Goal: Check status: Check status

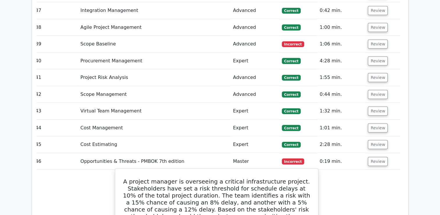
scroll to position [1428, 0]
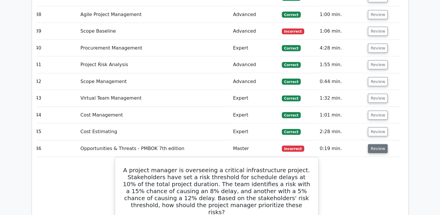
click at [375, 144] on button "Review" at bounding box center [378, 148] width 20 height 9
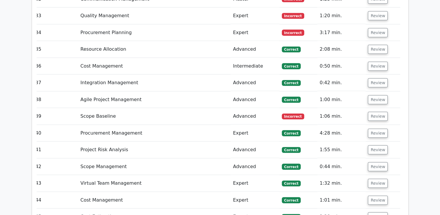
scroll to position [1341, 0]
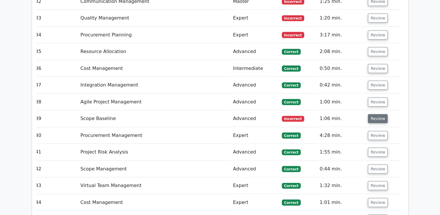
click at [376, 114] on button "Review" at bounding box center [378, 118] width 20 height 9
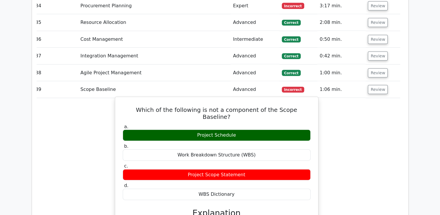
scroll to position [1399, 0]
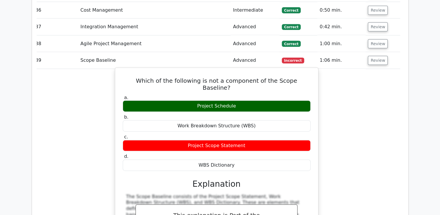
drag, startPoint x: 131, startPoint y: 56, endPoint x: 274, endPoint y: 129, distance: 160.8
click at [274, 129] on div "Which of the following is not a component of the Scope Baseline? a. Project Sch…" at bounding box center [216, 174] width 198 height 209
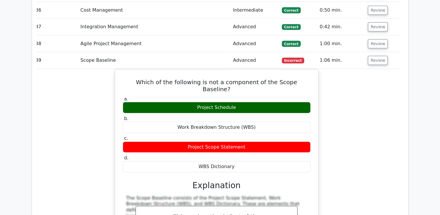
copy div "Which of the following is not a component of the Scope Baseline? a. Project Sch…"
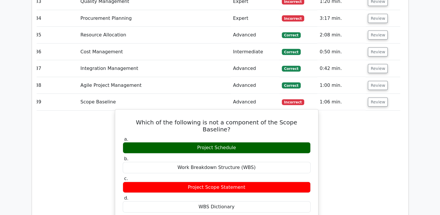
scroll to position [1370, 0]
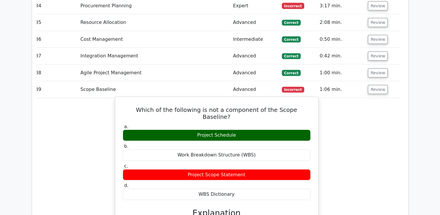
click at [284, 149] on div "Work Breakdown Structure (WBS)" at bounding box center [217, 154] width 188 height 11
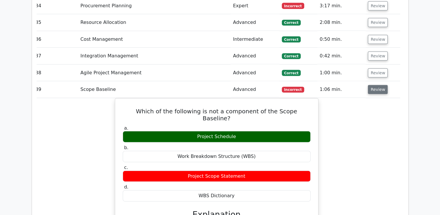
click at [377, 85] on button "Review" at bounding box center [378, 89] width 20 height 9
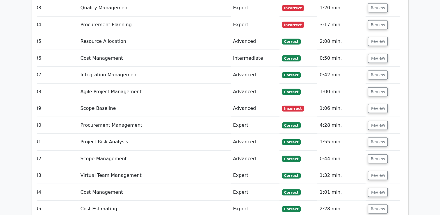
scroll to position [1312, 0]
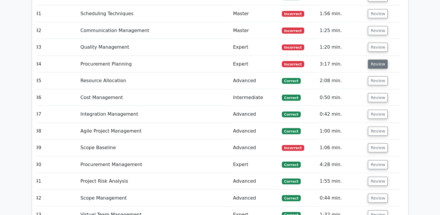
click at [376, 60] on button "Review" at bounding box center [378, 64] width 20 height 9
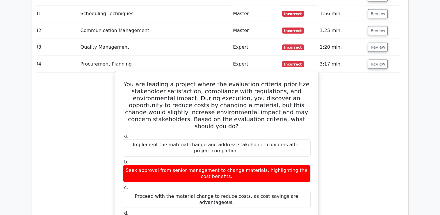
drag, startPoint x: 133, startPoint y: 59, endPoint x: 253, endPoint y: 188, distance: 176.4
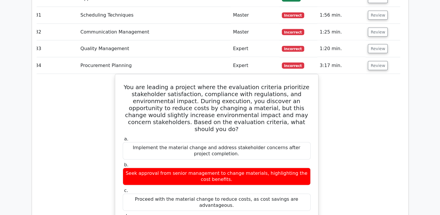
copy div "You are leading a project where the evaluation criteria prioritize stakeholder …"
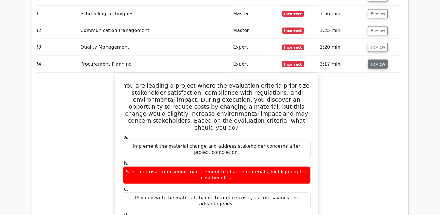
click at [378, 60] on button "Review" at bounding box center [378, 64] width 20 height 9
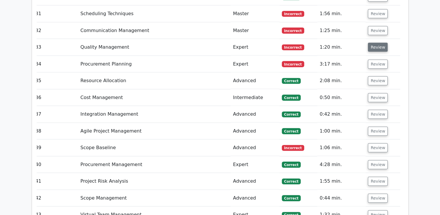
click at [376, 43] on button "Review" at bounding box center [378, 47] width 20 height 9
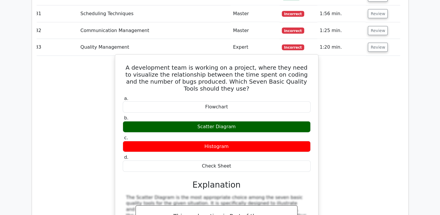
drag, startPoint x: 131, startPoint y: 44, endPoint x: 249, endPoint y: 146, distance: 155.4
click at [249, 146] on div "A development team is working on a project, where they need to visualize the re…" at bounding box center [216, 169] width 198 height 225
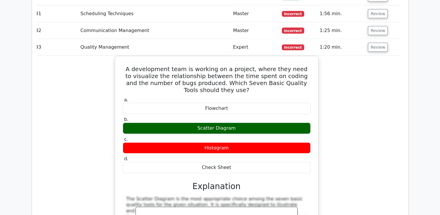
copy div "A development team is working on a project, where they need to visualize the re…"
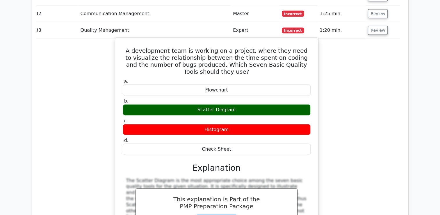
scroll to position [1254, 0]
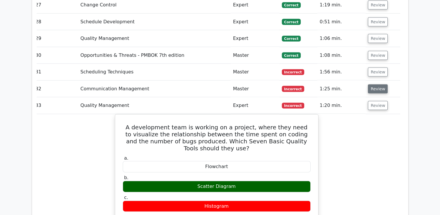
click at [378, 84] on button "Review" at bounding box center [378, 88] width 20 height 9
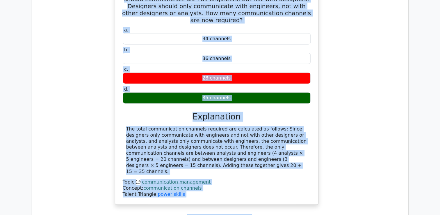
scroll to position [1419, 0]
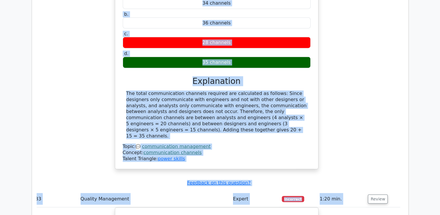
drag, startPoint x: 123, startPoint y: 56, endPoint x: 245, endPoint y: 98, distance: 128.9
click at [245, 98] on div "As a project manager, you are overseeing a project team that comprises 4 analys…" at bounding box center [216, 49] width 198 height 234
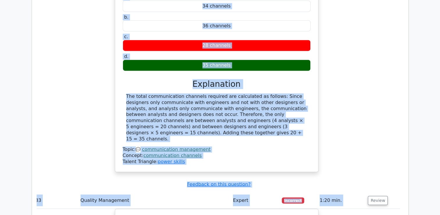
copy div "As a project manager, you are overseeing a project team that comprises 4 analys…"
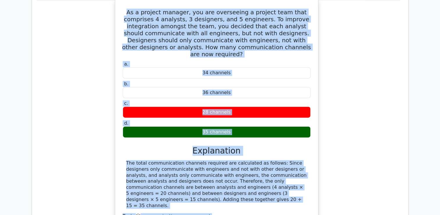
scroll to position [1274, 0]
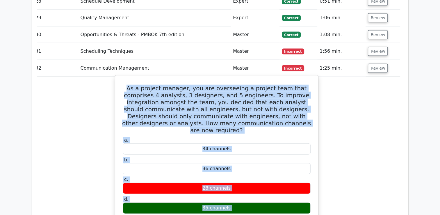
click at [238, 143] on div "34 channels" at bounding box center [217, 148] width 188 height 11
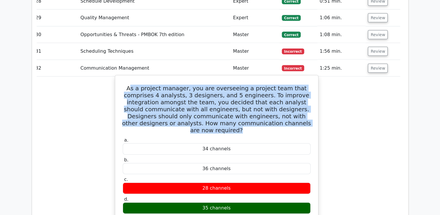
drag, startPoint x: 124, startPoint y: 64, endPoint x: 287, endPoint y: 100, distance: 166.8
click at [287, 100] on h5 "As a project manager, you are overseeing a project team that comprises 4 analys…" at bounding box center [216, 109] width 189 height 49
drag, startPoint x: 287, startPoint y: 100, endPoint x: 233, endPoint y: 82, distance: 57.4
copy h5 "s a project manager, you are overseeing a project team that comprises 4 analyst…"
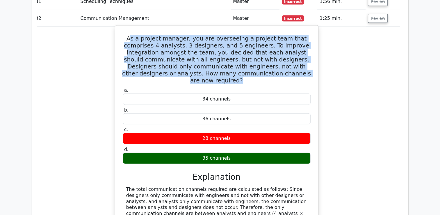
scroll to position [1332, 0]
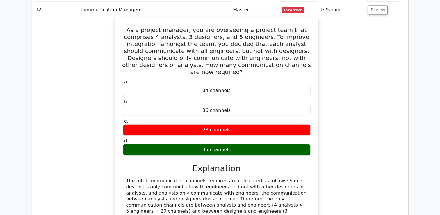
click at [247, 178] on div "The total communication channels required are calculated as follows: Since desi…" at bounding box center [216, 202] width 181 height 48
click at [268, 178] on div "The total communication channels required are calculated as follows: Since desi…" at bounding box center [216, 202] width 181 height 48
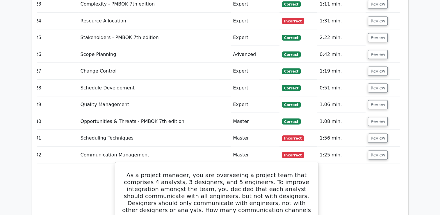
scroll to position [1187, 0]
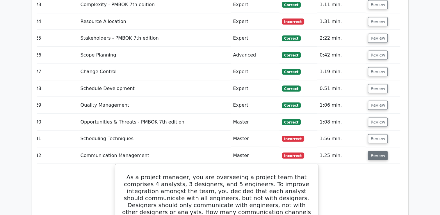
click at [372, 151] on button "Review" at bounding box center [378, 155] width 20 height 9
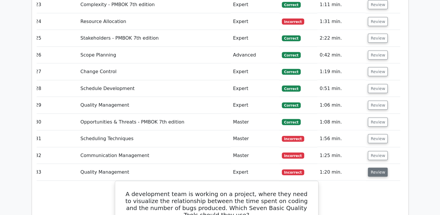
click at [376, 167] on button "Review" at bounding box center [378, 171] width 20 height 9
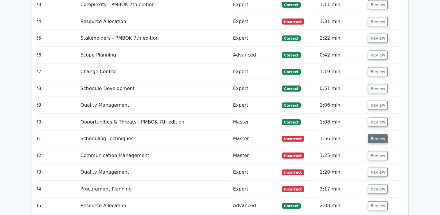
click at [376, 134] on button "Review" at bounding box center [378, 138] width 20 height 9
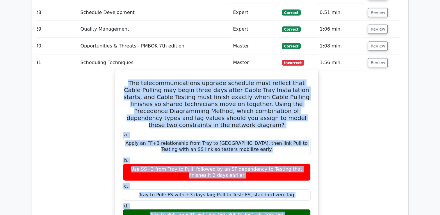
scroll to position [1292, 0]
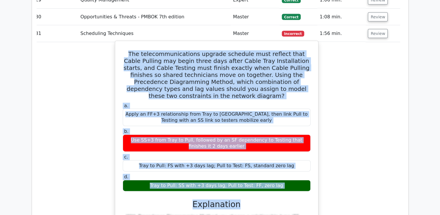
drag, startPoint x: 130, startPoint y: 104, endPoint x: 286, endPoint y: 169, distance: 168.9
click at [286, 169] on div "The telecommunications upgrade schedule must reflect that Cable Pulling may beg…" at bounding box center [216, 184] width 198 height 282
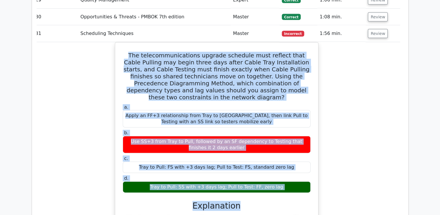
copy div "The telecommunications upgrade schedule must reflect that Cable Pulling may beg…"
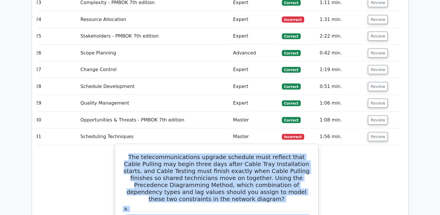
scroll to position [1205, 0]
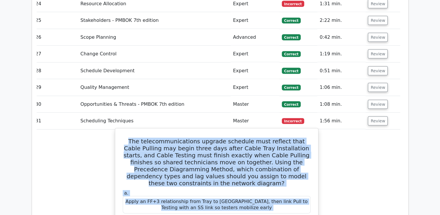
click at [244, 154] on h5 "The telecommunications upgrade schedule must reflect that Cable Pulling may beg…" at bounding box center [216, 162] width 189 height 49
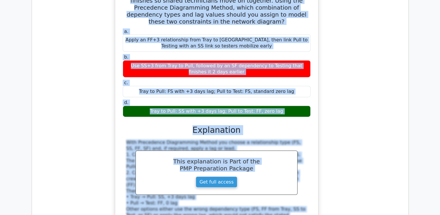
scroll to position [1441, 0]
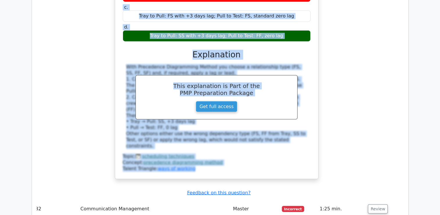
drag, startPoint x: 130, startPoint y: 116, endPoint x: 310, endPoint y: 11, distance: 209.1
click at [310, 11] on div "The telecommunications upgrade schedule must reflect that Cable Pulling may beg…" at bounding box center [216, 35] width 198 height 282
copy div "The telecommunications upgrade schedule must reflect that Cable Pulling may beg…"
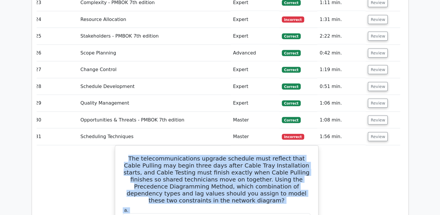
scroll to position [1209, 0]
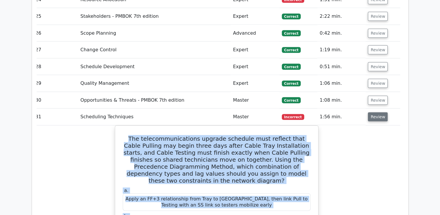
click at [378, 112] on button "Review" at bounding box center [378, 116] width 20 height 9
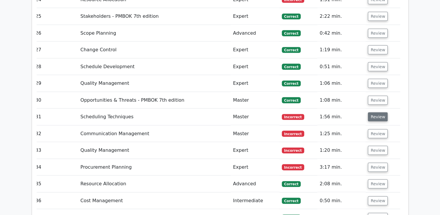
click at [378, 112] on button "Review" at bounding box center [378, 116] width 20 height 9
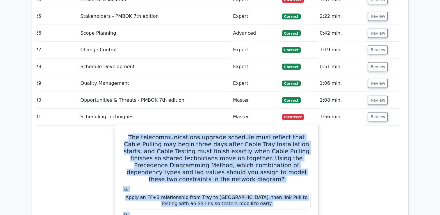
click at [216, 157] on h5 "The telecommunications upgrade schedule must reflect that Cable Pulling may beg…" at bounding box center [216, 157] width 189 height 49
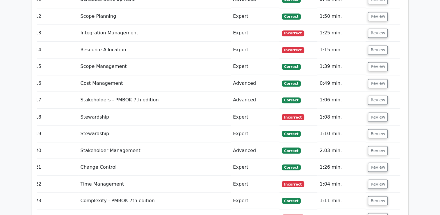
scroll to position [1005, 0]
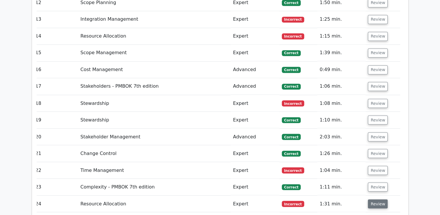
click at [379, 199] on button "Review" at bounding box center [378, 203] width 20 height 9
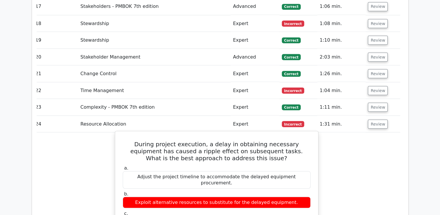
scroll to position [1092, 0]
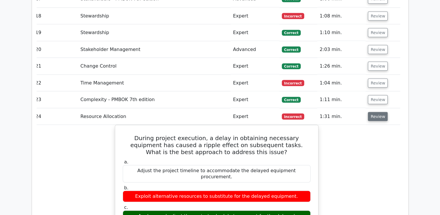
click at [377, 112] on button "Review" at bounding box center [378, 116] width 20 height 9
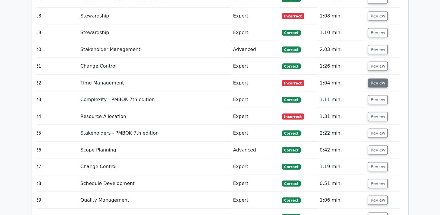
click at [376, 78] on button "Review" at bounding box center [378, 82] width 20 height 9
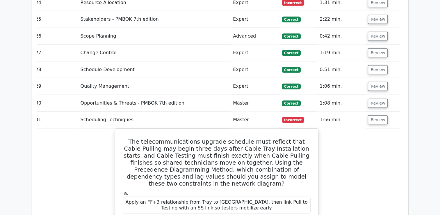
scroll to position [1470, 0]
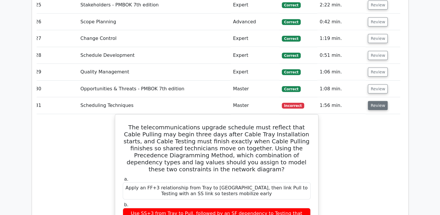
click at [378, 101] on button "Review" at bounding box center [378, 105] width 20 height 9
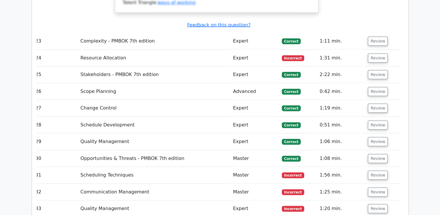
scroll to position [1383, 0]
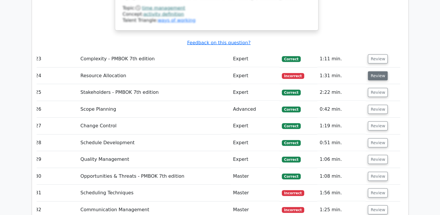
click at [374, 71] on button "Review" at bounding box center [378, 75] width 20 height 9
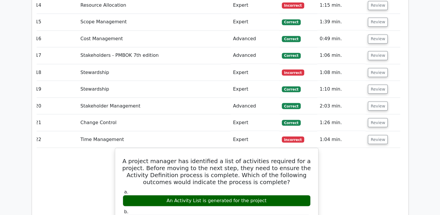
scroll to position [1034, 0]
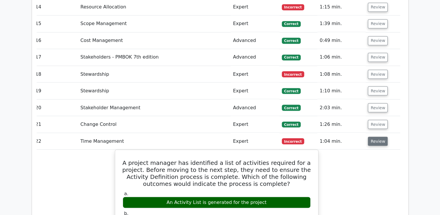
click at [378, 136] on button "Review" at bounding box center [378, 140] width 20 height 9
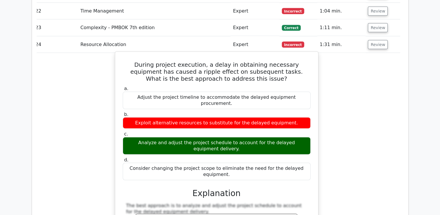
scroll to position [1151, 0]
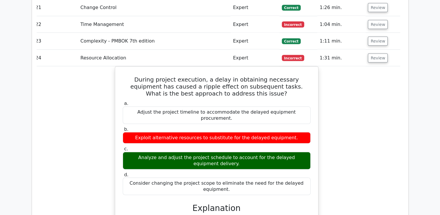
drag, startPoint x: 124, startPoint y: 53, endPoint x: 323, endPoint y: 153, distance: 223.5
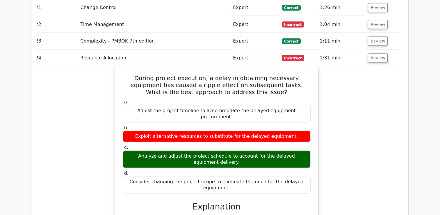
copy div "During project execution, a delay in obtaining necessary equipment has caused a…"
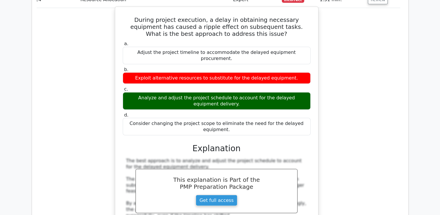
scroll to position [1122, 0]
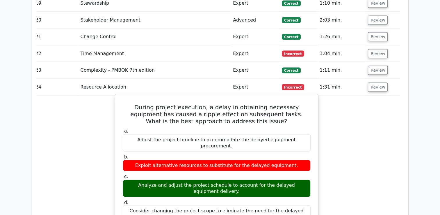
click at [283, 128] on label "a. Adjust the project timeline to accommodate the delayed equipment procurement." at bounding box center [217, 139] width 188 height 23
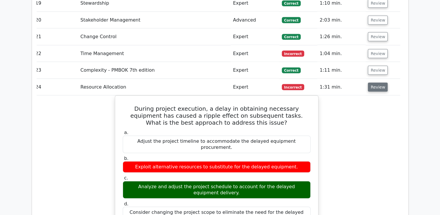
click at [379, 83] on button "Review" at bounding box center [378, 87] width 20 height 9
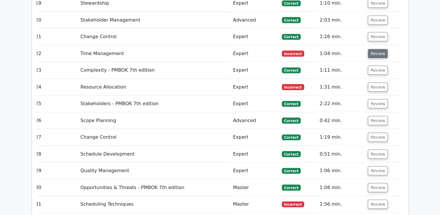
click at [376, 49] on button "Review" at bounding box center [378, 53] width 20 height 9
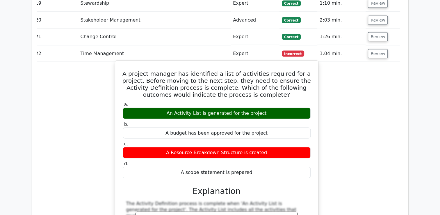
drag, startPoint x: 132, startPoint y: 50, endPoint x: 264, endPoint y: 146, distance: 163.2
click at [264, 146] on div "A project manager has identified a list of activities required for a project. B…" at bounding box center [216, 175] width 198 height 225
copy div "A project manager has identified a list of activities required for a project. B…"
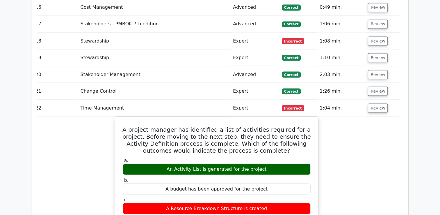
scroll to position [1034, 0]
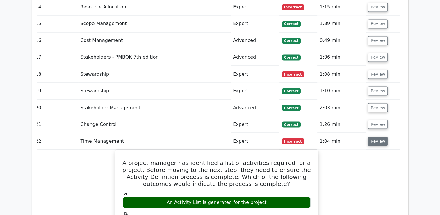
click at [376, 136] on button "Review" at bounding box center [378, 140] width 20 height 9
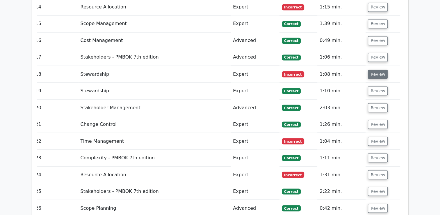
click at [374, 69] on button "Review" at bounding box center [378, 73] width 20 height 9
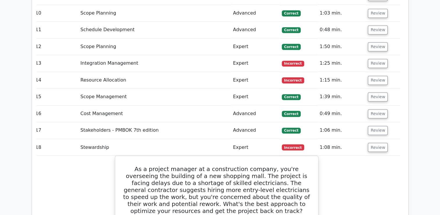
scroll to position [947, 0]
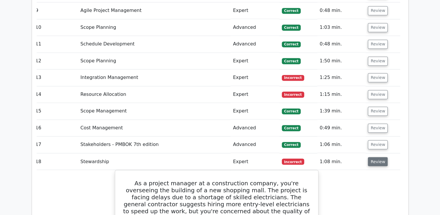
click at [377, 157] on button "Review" at bounding box center [378, 161] width 20 height 9
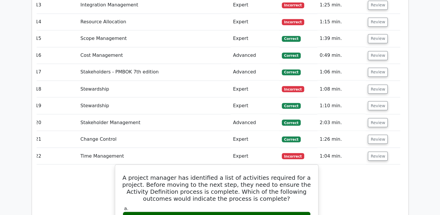
scroll to position [1034, 0]
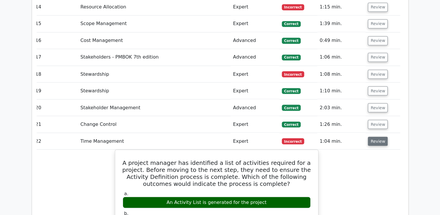
click at [374, 136] on button "Review" at bounding box center [378, 140] width 20 height 9
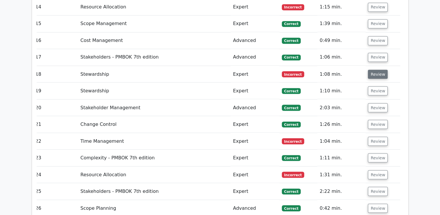
click at [374, 69] on button "Review" at bounding box center [378, 73] width 20 height 9
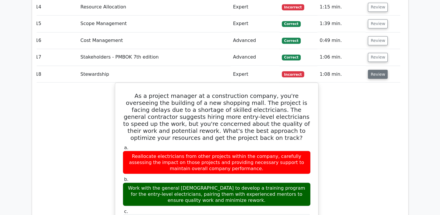
click at [379, 69] on button "Review" at bounding box center [378, 73] width 20 height 9
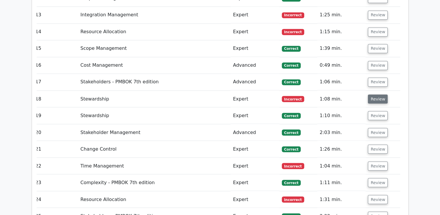
scroll to position [976, 0]
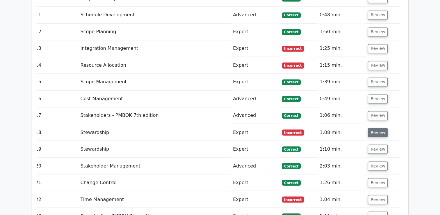
click at [378, 128] on button "Review" at bounding box center [378, 132] width 20 height 9
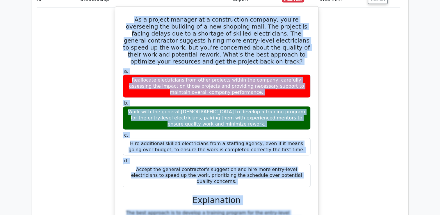
scroll to position [1112, 0]
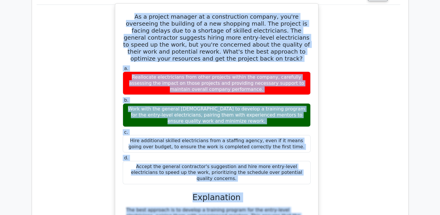
drag, startPoint x: 124, startPoint y: 70, endPoint x: 298, endPoint y: 153, distance: 192.2
click at [298, 153] on div "As a project manager at a construction company, you're overseeing the building …" at bounding box center [216, 165] width 198 height 319
copy div "As a project manager at a construction company, you're overseeing the building …"
click at [234, 135] on div "Hire additional skilled electricians from a staffing agency, even if it means g…" at bounding box center [217, 143] width 188 height 17
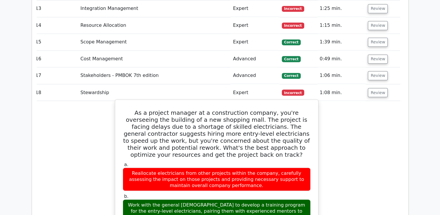
scroll to position [995, 0]
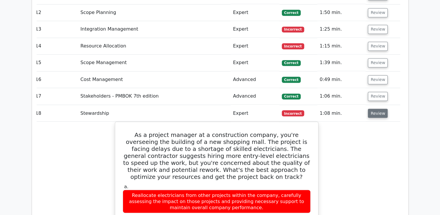
click at [377, 108] on button "Review" at bounding box center [378, 112] width 20 height 9
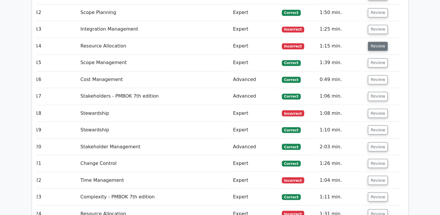
click at [376, 42] on button "Review" at bounding box center [378, 46] width 20 height 9
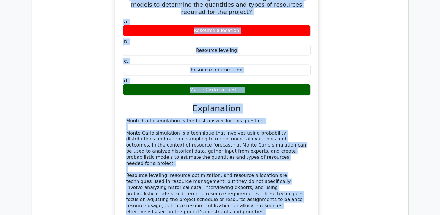
scroll to position [1140, 0]
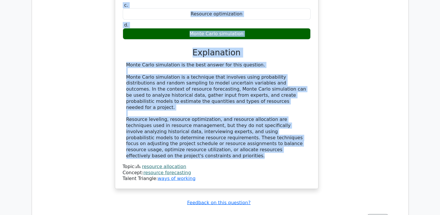
drag, startPoint x: 124, startPoint y: 42, endPoint x: 301, endPoint y: 114, distance: 190.0
click at [301, 114] on div "During the resource forecasting process, the project manager needs to estimate …" at bounding box center [216, 48] width 198 height 275
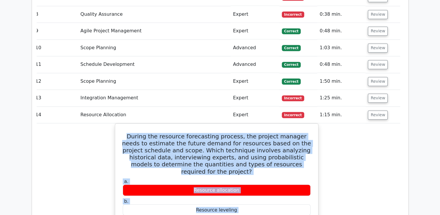
scroll to position [937, 0]
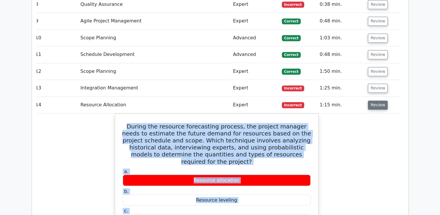
click at [377, 100] on button "Review" at bounding box center [378, 104] width 20 height 9
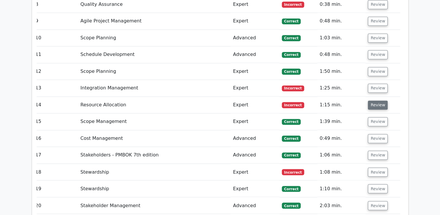
click at [377, 100] on button "Review" at bounding box center [378, 104] width 20 height 9
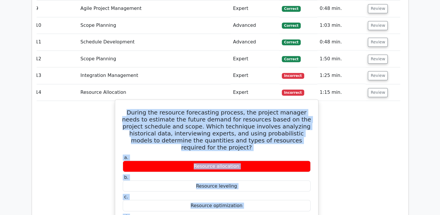
scroll to position [908, 0]
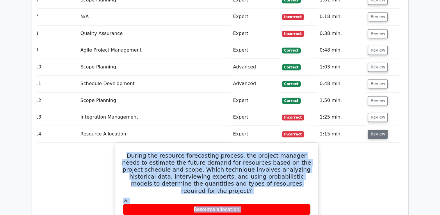
click at [374, 129] on button "Review" at bounding box center [378, 133] width 20 height 9
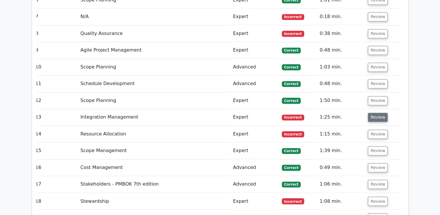
click at [375, 113] on button "Review" at bounding box center [378, 117] width 20 height 9
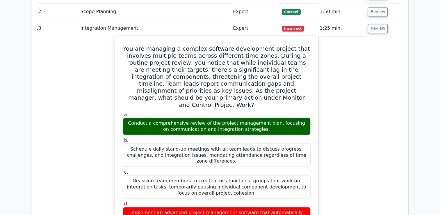
scroll to position [995, 0]
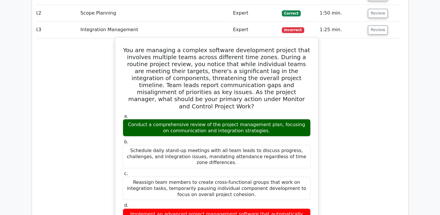
drag, startPoint x: 132, startPoint y: 26, endPoint x: 311, endPoint y: 188, distance: 241.4
click at [311, 188] on div "You are managing a complex software development project that involves multiple …" at bounding box center [216, 206] width 198 height 333
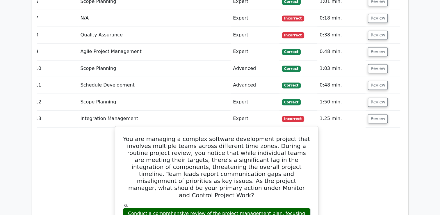
scroll to position [879, 0]
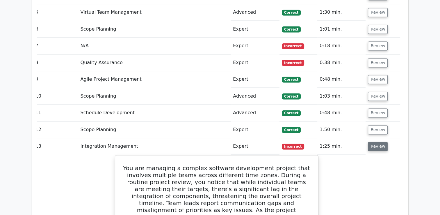
click at [376, 142] on button "Review" at bounding box center [378, 146] width 20 height 9
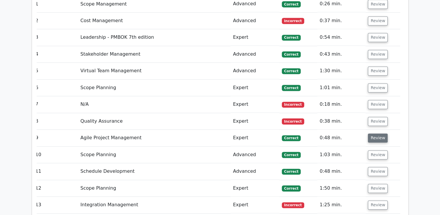
scroll to position [820, 0]
click at [376, 116] on button "Review" at bounding box center [378, 120] width 20 height 9
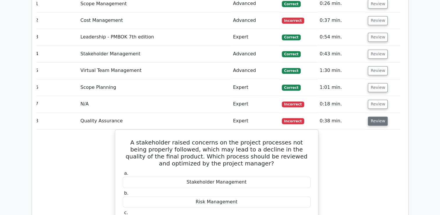
click at [376, 116] on button "Review" at bounding box center [378, 120] width 20 height 9
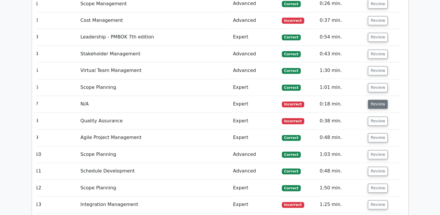
click at [375, 99] on button "Review" at bounding box center [378, 103] width 20 height 9
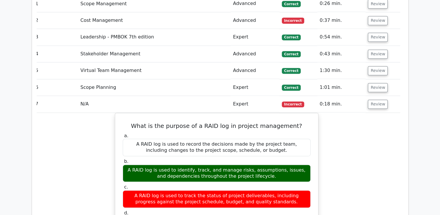
scroll to position [762, 0]
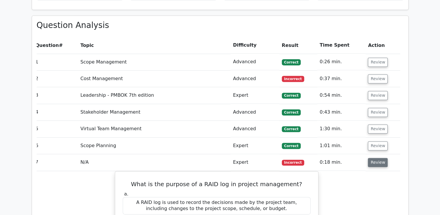
click at [378, 158] on button "Review" at bounding box center [378, 162] width 20 height 9
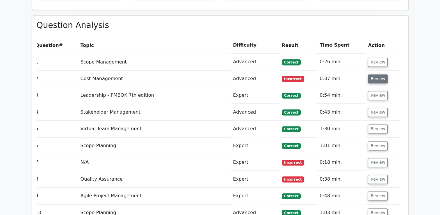
click at [379, 74] on button "Review" at bounding box center [378, 78] width 20 height 9
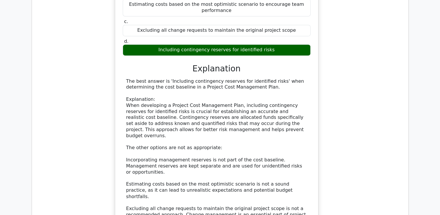
scroll to position [937, 0]
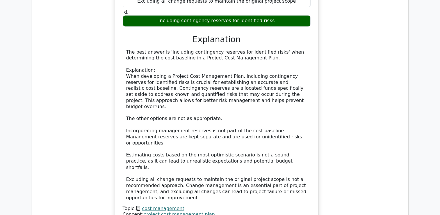
click at [198, 144] on div "The best answer is 'Including contingency reserves for identified risks' when d…" at bounding box center [216, 124] width 181 height 151
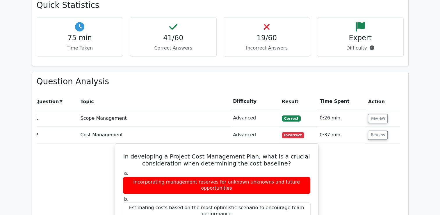
scroll to position [733, 0]
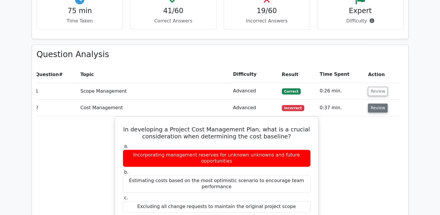
click at [374, 103] on button "Review" at bounding box center [378, 107] width 20 height 9
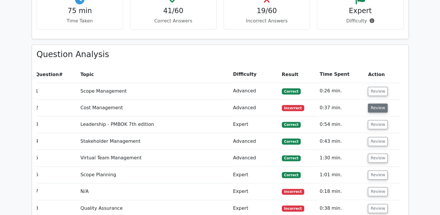
click at [374, 103] on button "Review" at bounding box center [378, 107] width 20 height 9
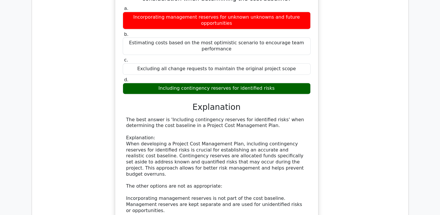
scroll to position [908, 0]
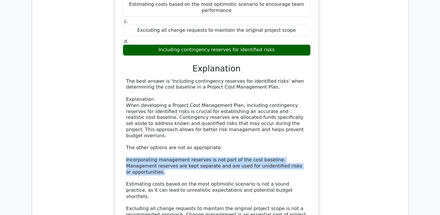
drag, startPoint x: 126, startPoint y: 119, endPoint x: 299, endPoint y: 126, distance: 172.5
click at [299, 126] on div "The best answer is 'Including contingency reserves for identified risks' when d…" at bounding box center [216, 153] width 181 height 151
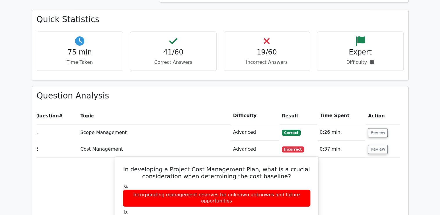
scroll to position [694, 0]
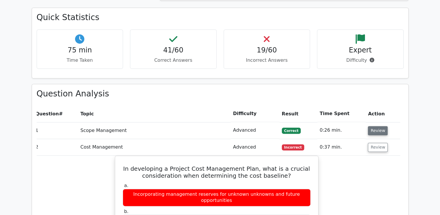
click at [381, 126] on button "Review" at bounding box center [378, 130] width 20 height 9
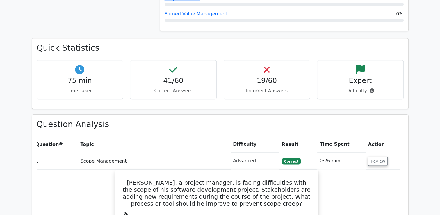
scroll to position [665, 0]
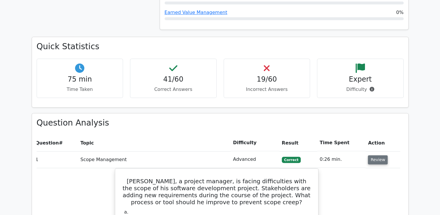
click at [374, 155] on button "Review" at bounding box center [378, 159] width 20 height 9
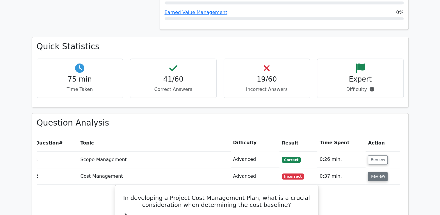
click at [375, 172] on button "Review" at bounding box center [378, 176] width 20 height 9
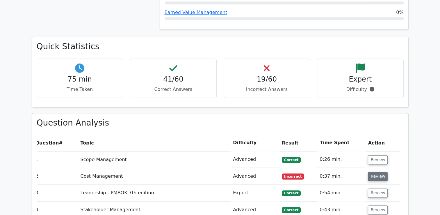
scroll to position [694, 0]
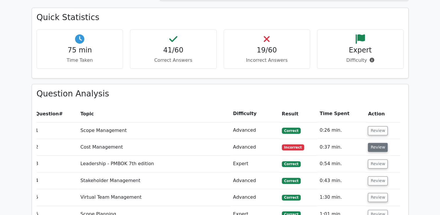
click at [374, 142] on button "Review" at bounding box center [378, 146] width 20 height 9
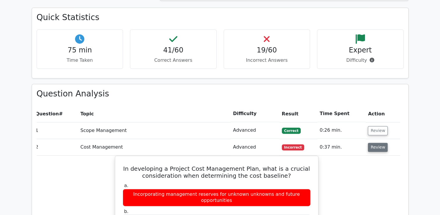
click at [381, 142] on button "Review" at bounding box center [378, 146] width 20 height 9
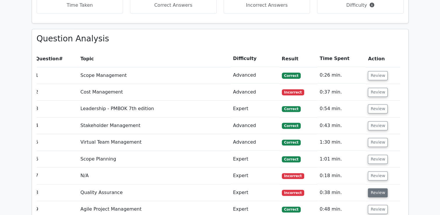
scroll to position [752, 0]
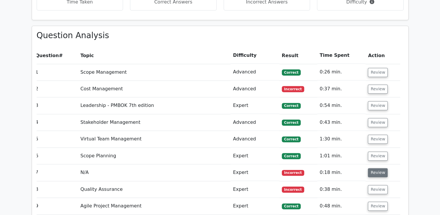
click at [377, 168] on button "Review" at bounding box center [378, 172] width 20 height 9
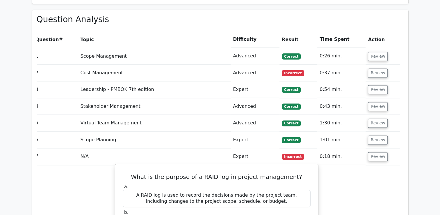
scroll to position [810, 0]
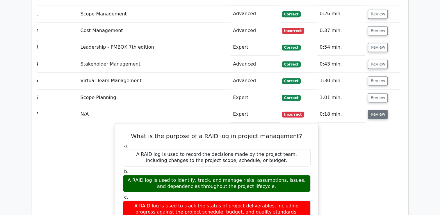
click at [373, 110] on button "Review" at bounding box center [378, 114] width 20 height 9
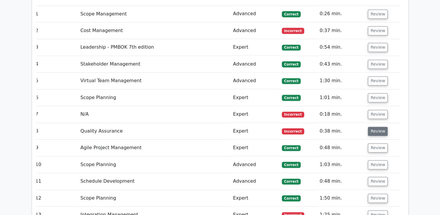
click at [372, 126] on button "Review" at bounding box center [378, 130] width 20 height 9
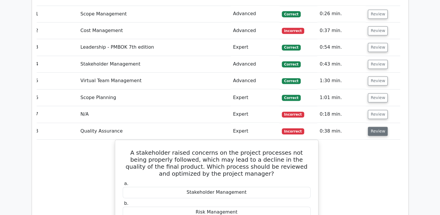
click at [371, 126] on button "Review" at bounding box center [378, 130] width 20 height 9
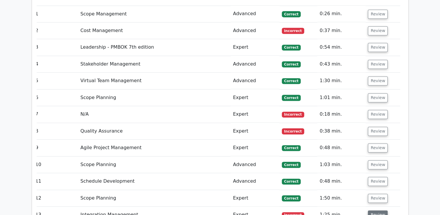
click at [379, 210] on button "Review" at bounding box center [378, 214] width 20 height 9
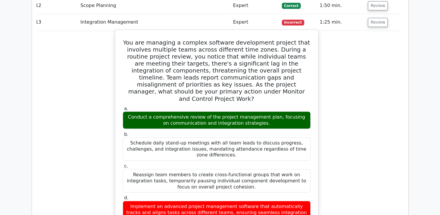
scroll to position [985, 0]
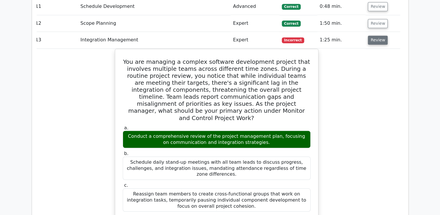
click at [378, 35] on button "Review" at bounding box center [378, 39] width 20 height 9
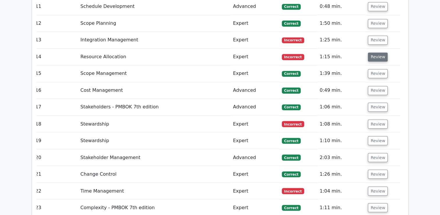
click at [372, 52] on button "Review" at bounding box center [378, 56] width 20 height 9
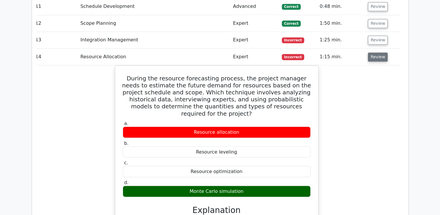
click at [375, 52] on button "Review" at bounding box center [378, 56] width 20 height 9
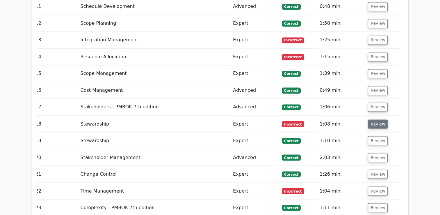
click at [371, 119] on button "Review" at bounding box center [378, 123] width 20 height 9
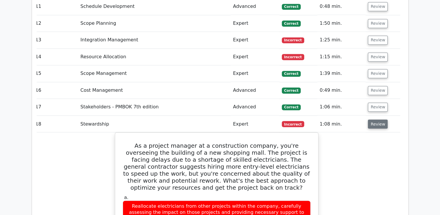
click at [380, 119] on button "Review" at bounding box center [378, 123] width 20 height 9
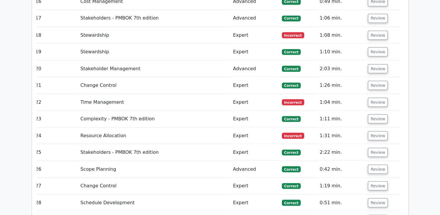
scroll to position [1101, 0]
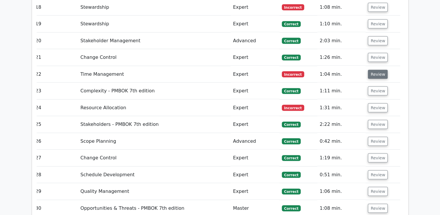
click at [372, 70] on button "Review" at bounding box center [378, 74] width 20 height 9
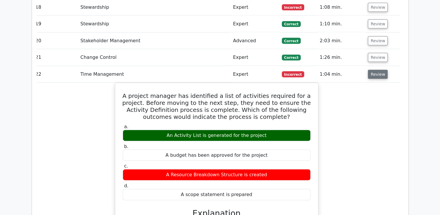
click at [373, 70] on button "Review" at bounding box center [378, 74] width 20 height 9
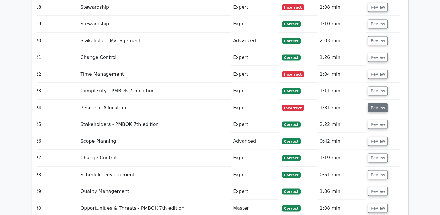
click at [372, 103] on button "Review" at bounding box center [378, 107] width 20 height 9
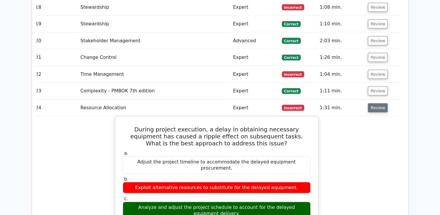
click at [376, 103] on button "Review" at bounding box center [378, 107] width 20 height 9
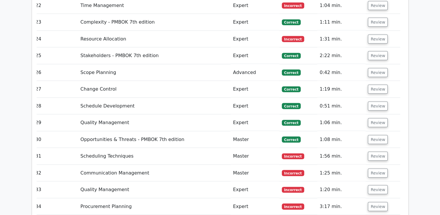
scroll to position [1217, 0]
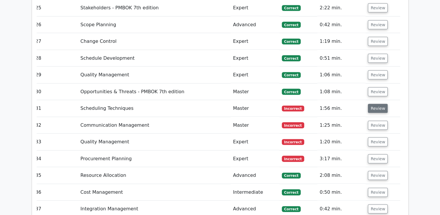
click at [378, 104] on button "Review" at bounding box center [378, 108] width 20 height 9
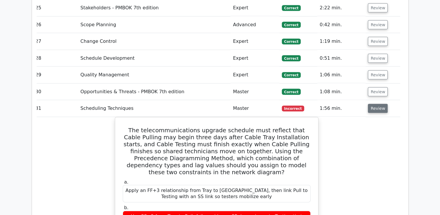
click at [372, 104] on button "Review" at bounding box center [378, 108] width 20 height 9
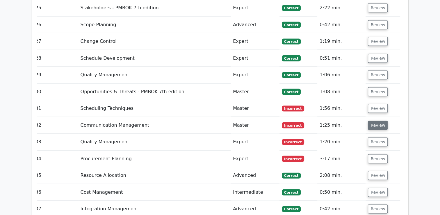
click at [374, 121] on button "Review" at bounding box center [378, 125] width 20 height 9
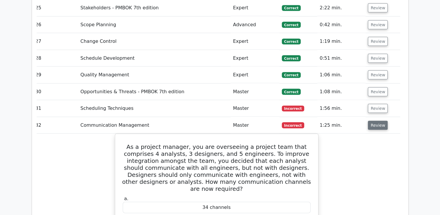
click at [376, 121] on button "Review" at bounding box center [378, 125] width 20 height 9
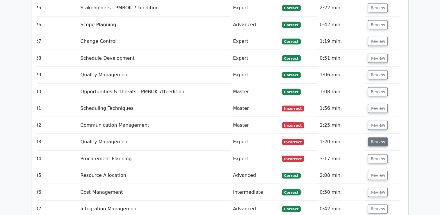
click at [378, 137] on button "Review" at bounding box center [378, 141] width 20 height 9
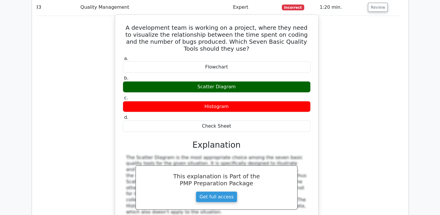
scroll to position [1275, 0]
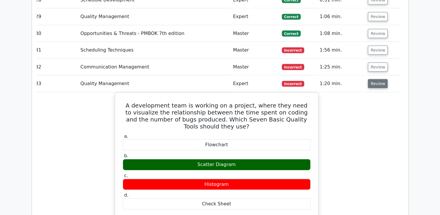
click at [372, 79] on button "Review" at bounding box center [378, 83] width 20 height 9
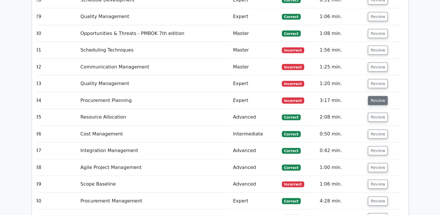
click at [372, 96] on button "Review" at bounding box center [378, 100] width 20 height 9
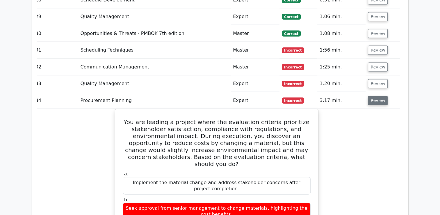
click at [376, 96] on button "Review" at bounding box center [378, 100] width 20 height 9
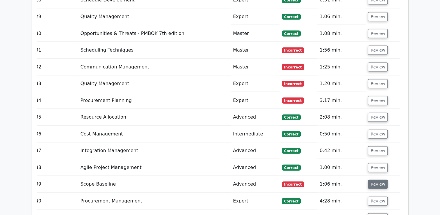
click at [375, 179] on button "Review" at bounding box center [378, 183] width 20 height 9
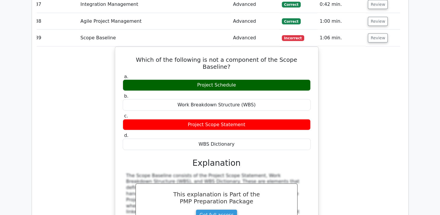
scroll to position [1392, 0]
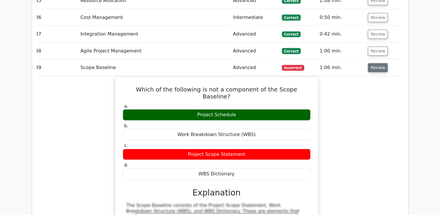
click at [377, 63] on button "Review" at bounding box center [378, 67] width 20 height 9
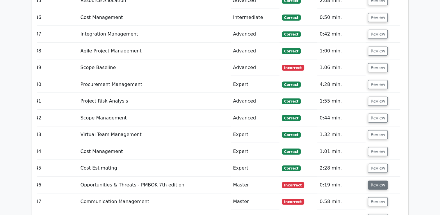
click at [378, 180] on button "Review" at bounding box center [378, 184] width 20 height 9
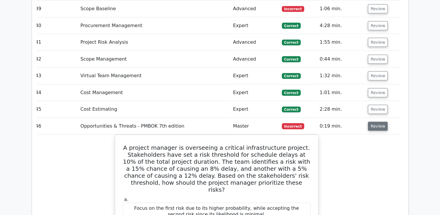
scroll to position [1537, 0]
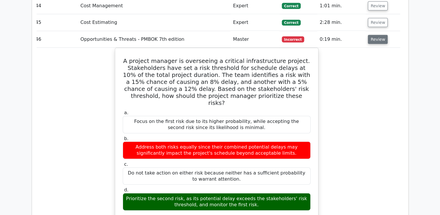
click at [374, 35] on button "Review" at bounding box center [378, 39] width 20 height 9
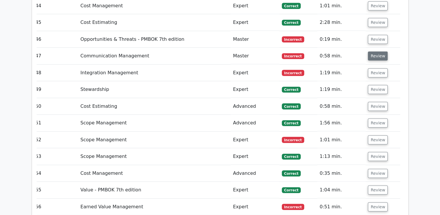
click at [374, 51] on button "Review" at bounding box center [378, 55] width 20 height 9
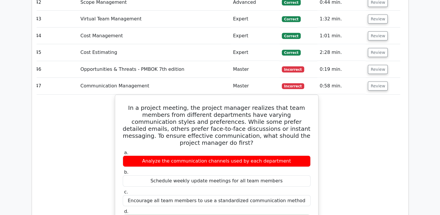
scroll to position [1508, 0]
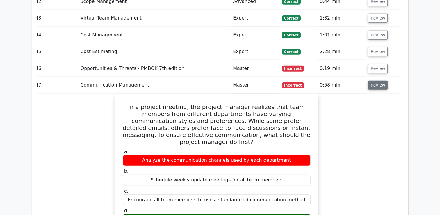
click at [376, 81] on button "Review" at bounding box center [378, 85] width 20 height 9
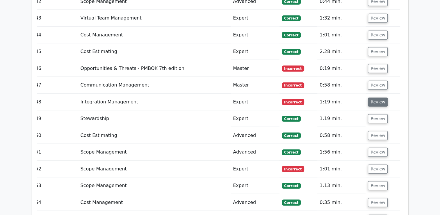
click at [377, 97] on button "Review" at bounding box center [378, 101] width 20 height 9
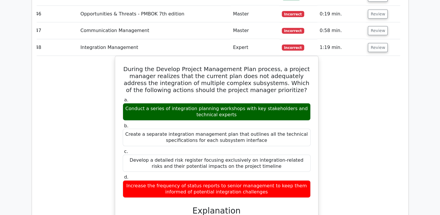
scroll to position [1566, 0]
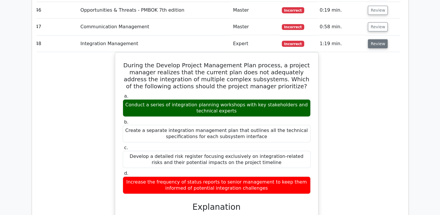
click at [377, 39] on button "Review" at bounding box center [378, 43] width 20 height 9
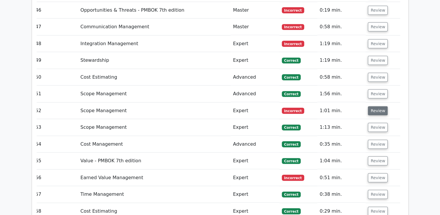
click at [374, 106] on button "Review" at bounding box center [378, 110] width 20 height 9
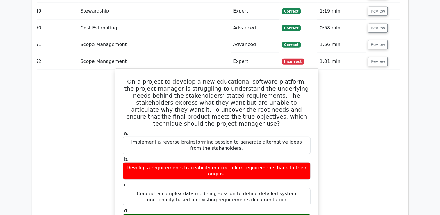
scroll to position [1624, 0]
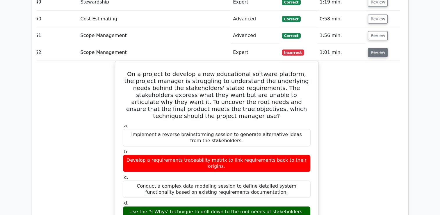
click at [374, 48] on button "Review" at bounding box center [378, 52] width 20 height 9
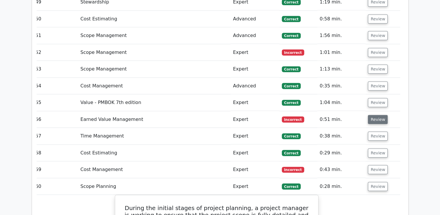
click at [375, 115] on button "Review" at bounding box center [378, 119] width 20 height 9
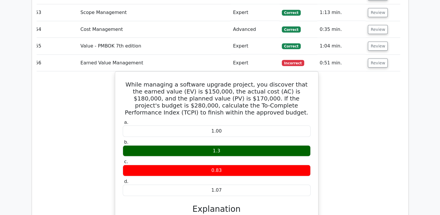
scroll to position [1682, 0]
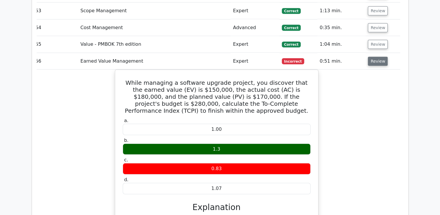
click at [378, 57] on button "Review" at bounding box center [378, 61] width 20 height 9
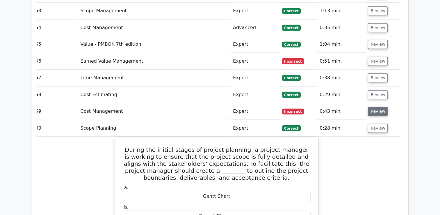
click at [374, 107] on button "Review" at bounding box center [378, 111] width 20 height 9
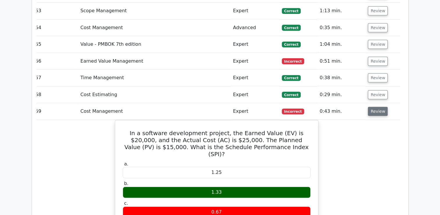
click at [380, 107] on button "Review" at bounding box center [378, 111] width 20 height 9
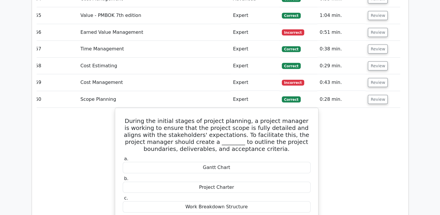
scroll to position [1740, 0]
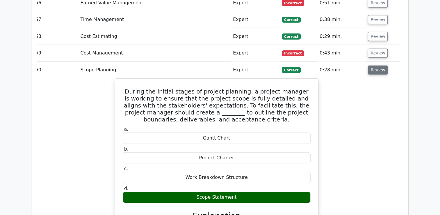
click at [376, 65] on button "Review" at bounding box center [378, 69] width 20 height 9
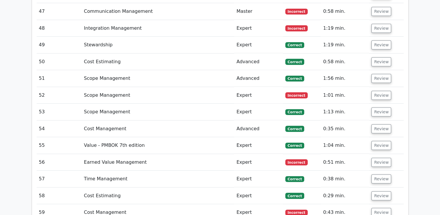
scroll to position [1595, 0]
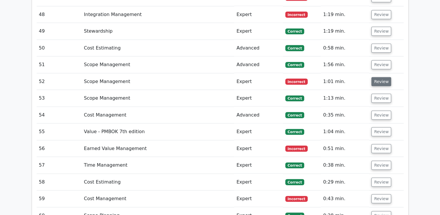
click at [374, 77] on button "Review" at bounding box center [381, 81] width 20 height 9
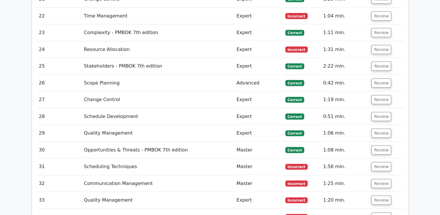
scroll to position [1217, 0]
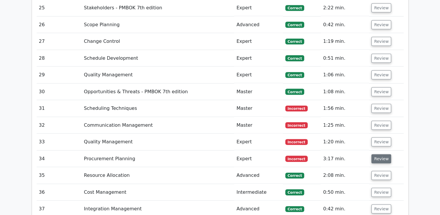
click at [383, 154] on button "Review" at bounding box center [381, 158] width 20 height 9
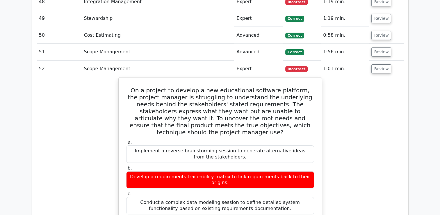
scroll to position [1915, 0]
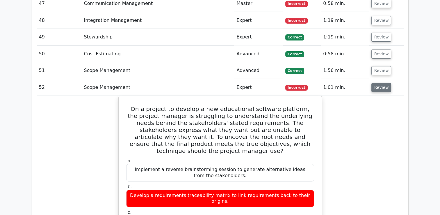
click at [380, 83] on button "Review" at bounding box center [381, 87] width 20 height 9
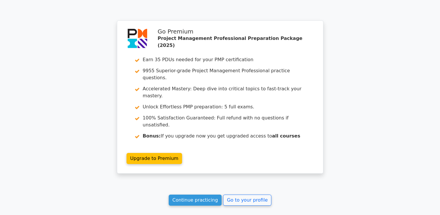
scroll to position [2160, 0]
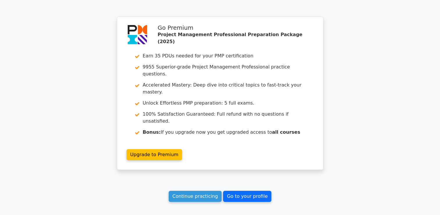
click at [244, 190] on link "Go to your profile" at bounding box center [247, 195] width 48 height 11
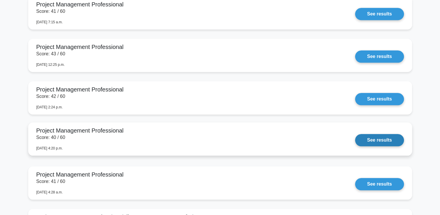
scroll to position [494, 0]
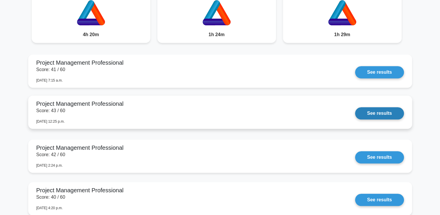
click at [376, 114] on link "See results" at bounding box center [379, 113] width 49 height 12
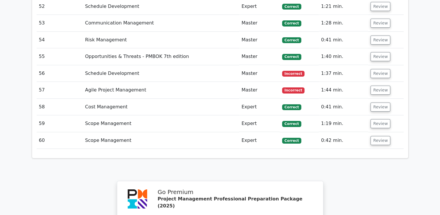
scroll to position [1860, 0]
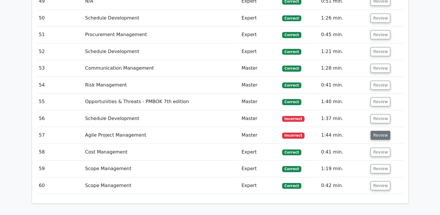
click at [378, 131] on button "Review" at bounding box center [380, 135] width 20 height 9
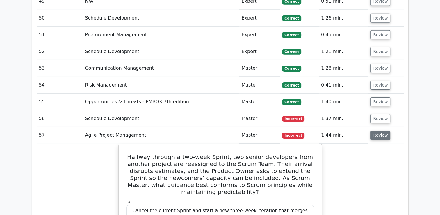
click at [380, 131] on button "Review" at bounding box center [380, 135] width 20 height 9
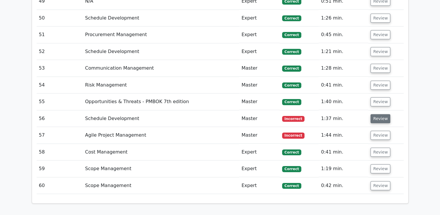
click at [380, 114] on button "Review" at bounding box center [380, 118] width 20 height 9
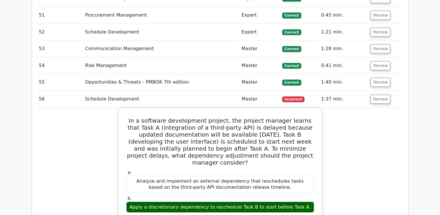
scroll to position [1890, 0]
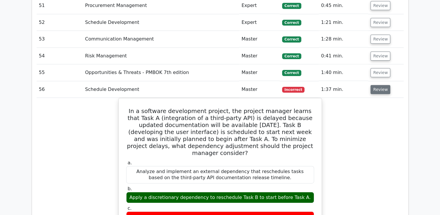
click at [378, 85] on button "Review" at bounding box center [380, 89] width 20 height 9
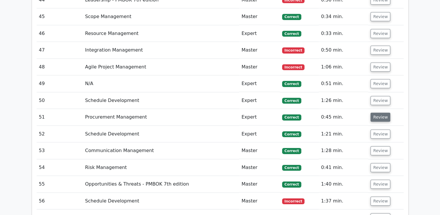
scroll to position [1744, 0]
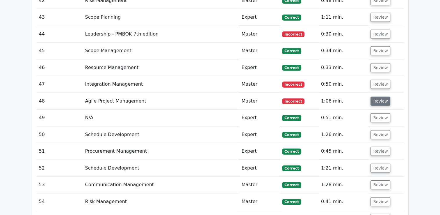
click at [376, 97] on button "Review" at bounding box center [380, 101] width 20 height 9
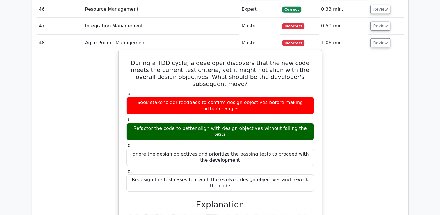
scroll to position [1773, 0]
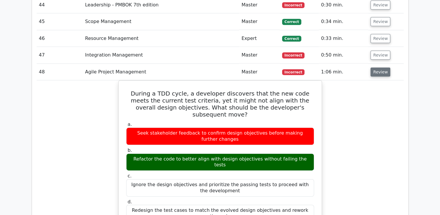
click at [374, 67] on button "Review" at bounding box center [380, 71] width 20 height 9
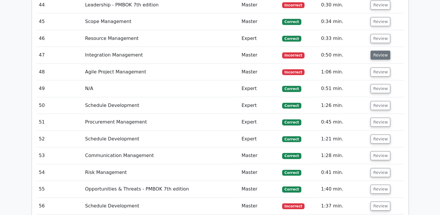
click at [372, 51] on button "Review" at bounding box center [380, 55] width 20 height 9
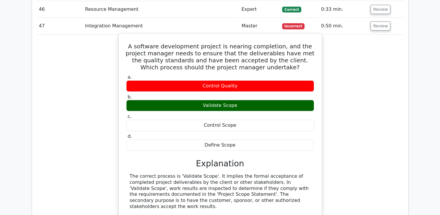
scroll to position [1744, 0]
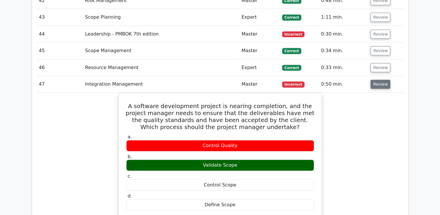
click at [374, 80] on button "Review" at bounding box center [380, 84] width 20 height 9
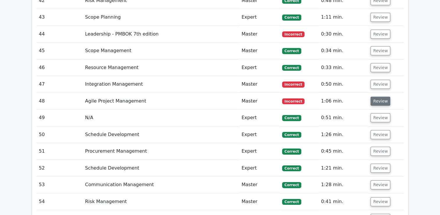
click at [377, 97] on button "Review" at bounding box center [380, 101] width 20 height 9
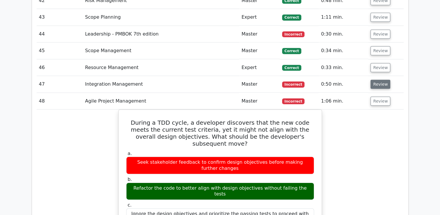
click at [382, 80] on button "Review" at bounding box center [380, 84] width 20 height 9
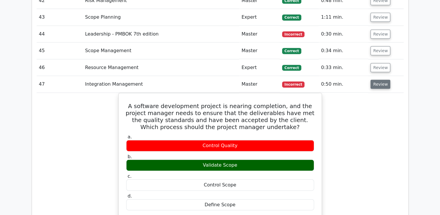
click at [380, 80] on button "Review" at bounding box center [380, 84] width 20 height 9
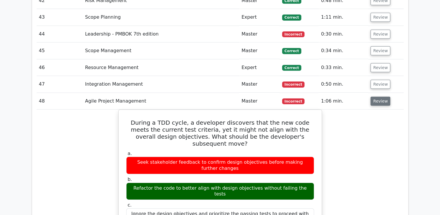
click at [376, 97] on button "Review" at bounding box center [380, 101] width 20 height 9
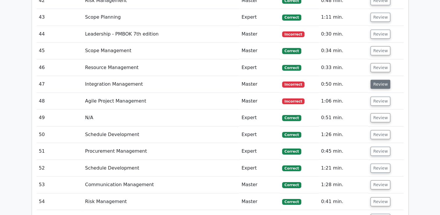
click at [376, 80] on button "Review" at bounding box center [380, 84] width 20 height 9
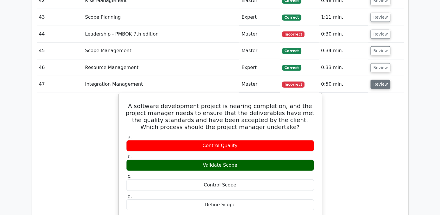
click at [376, 80] on button "Review" at bounding box center [380, 84] width 20 height 9
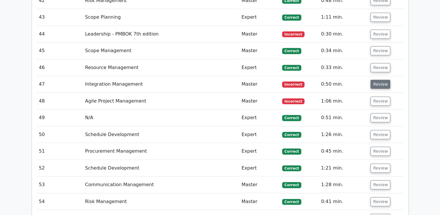
scroll to position [1686, 0]
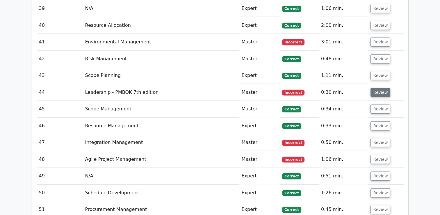
click at [381, 88] on button "Review" at bounding box center [380, 92] width 20 height 9
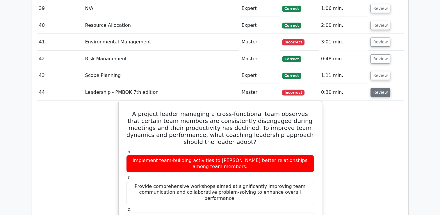
click at [374, 88] on button "Review" at bounding box center [380, 92] width 20 height 9
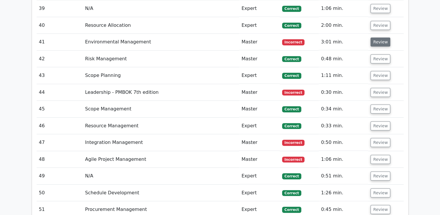
click at [379, 38] on button "Review" at bounding box center [380, 42] width 20 height 9
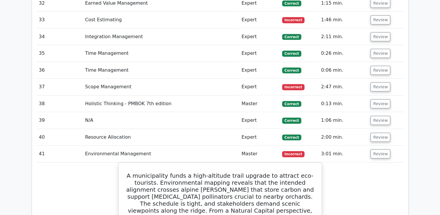
scroll to position [1570, 0]
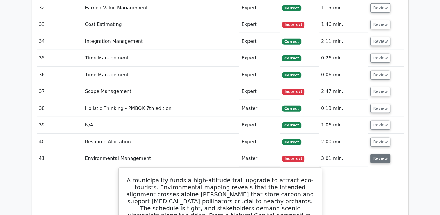
click at [371, 154] on button "Review" at bounding box center [380, 158] width 20 height 9
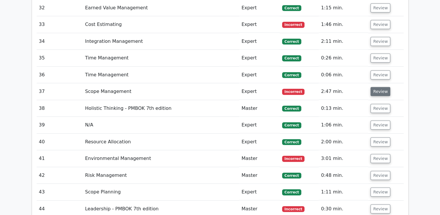
click at [384, 87] on button "Review" at bounding box center [380, 91] width 20 height 9
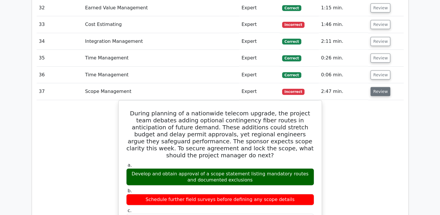
click at [386, 87] on button "Review" at bounding box center [380, 91] width 20 height 9
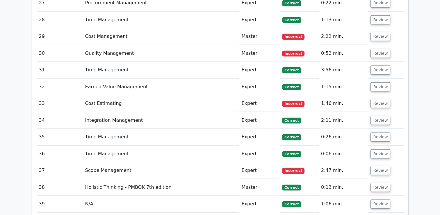
scroll to position [1454, 0]
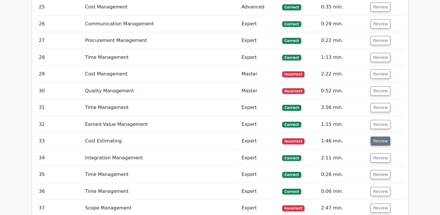
click at [374, 136] on button "Review" at bounding box center [380, 140] width 20 height 9
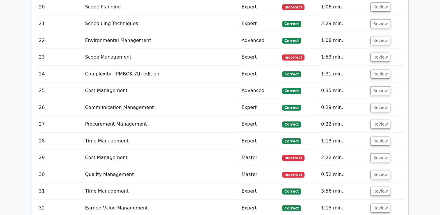
scroll to position [1366, 0]
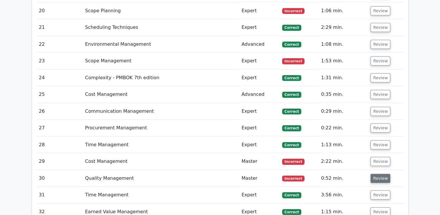
click at [378, 174] on button "Review" at bounding box center [380, 178] width 20 height 9
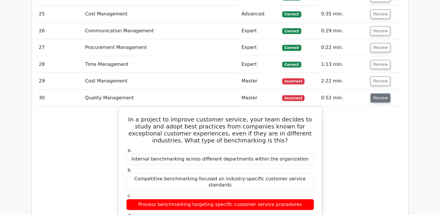
scroll to position [1454, 0]
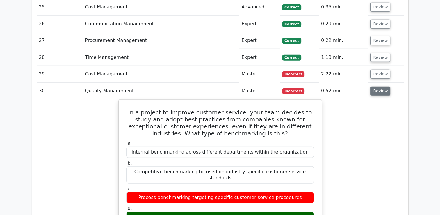
click at [378, 86] on button "Review" at bounding box center [380, 90] width 20 height 9
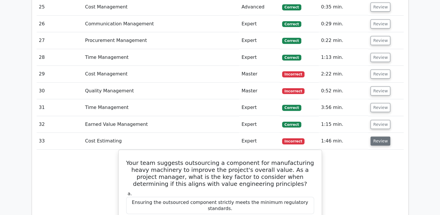
click at [379, 136] on button "Review" at bounding box center [380, 140] width 20 height 9
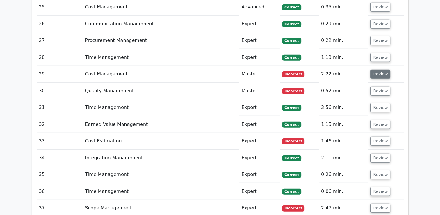
click at [378, 69] on button "Review" at bounding box center [380, 73] width 20 height 9
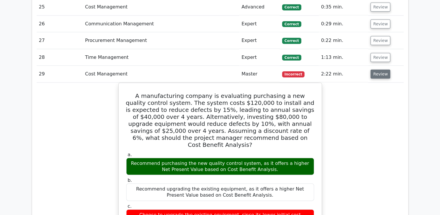
click at [379, 69] on button "Review" at bounding box center [380, 73] width 20 height 9
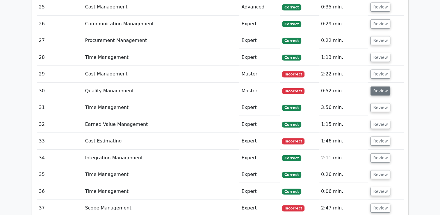
click at [377, 86] on button "Review" at bounding box center [380, 90] width 20 height 9
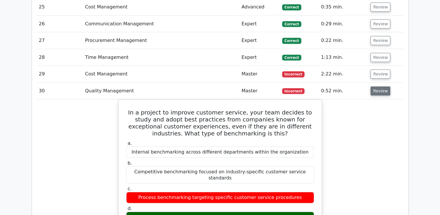
click at [378, 86] on button "Review" at bounding box center [380, 90] width 20 height 9
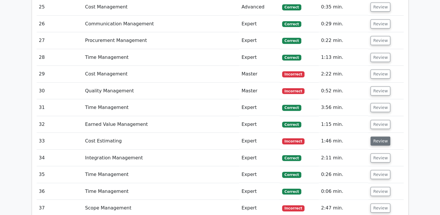
click at [375, 136] on button "Review" at bounding box center [380, 140] width 20 height 9
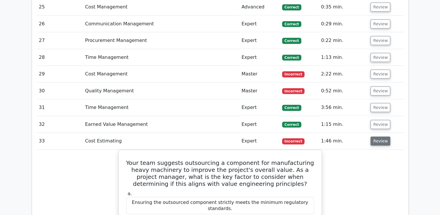
click at [377, 136] on button "Review" at bounding box center [380, 140] width 20 height 9
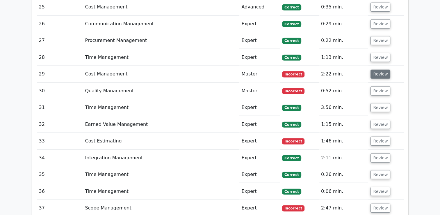
click at [377, 69] on button "Review" at bounding box center [380, 73] width 20 height 9
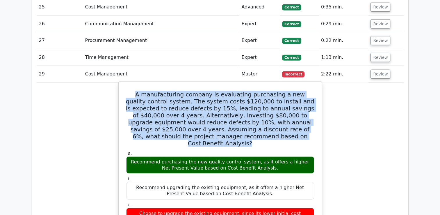
drag, startPoint x: 134, startPoint y: 56, endPoint x: 291, endPoint y: 99, distance: 163.0
click at [291, 99] on h5 "A manufacturing company is evaluating purchasing a new quality control system. …" at bounding box center [220, 119] width 189 height 56
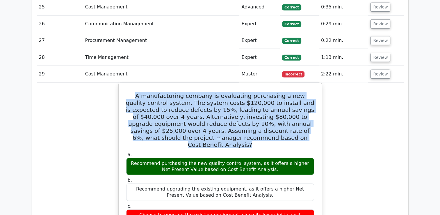
copy h5 "A manufacturing company is evaluating purchasing a new quality control system. …"
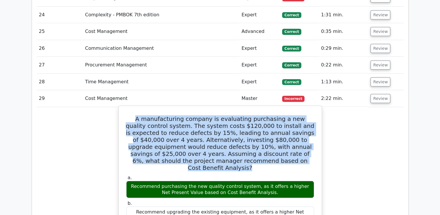
scroll to position [1424, 0]
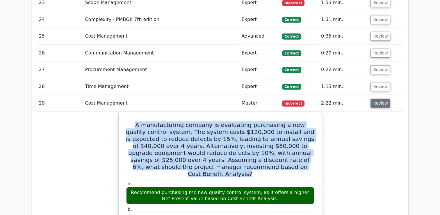
click at [382, 99] on button "Review" at bounding box center [380, 103] width 20 height 9
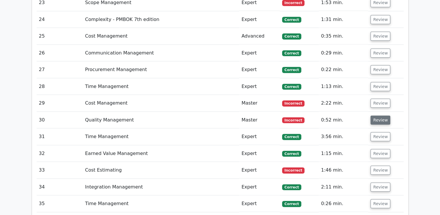
click at [382, 115] on button "Review" at bounding box center [380, 119] width 20 height 9
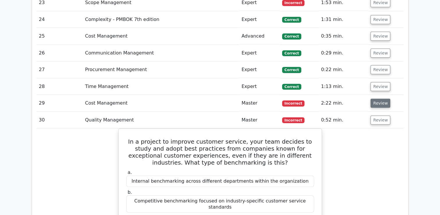
click at [381, 99] on button "Review" at bounding box center [380, 103] width 20 height 9
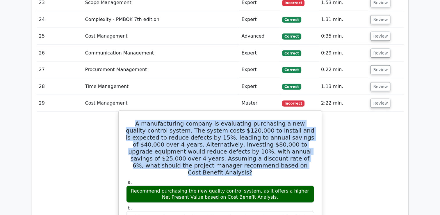
click at [256, 120] on h5 "A manufacturing company is evaluating purchasing a new quality control system. …" at bounding box center [220, 148] width 189 height 56
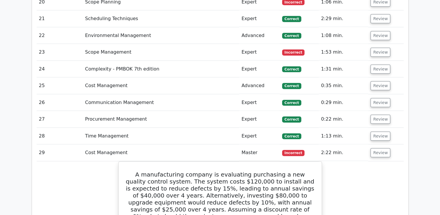
scroll to position [1366, 0]
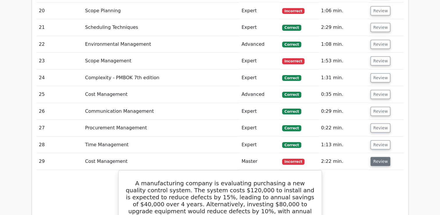
click at [381, 157] on button "Review" at bounding box center [380, 161] width 20 height 9
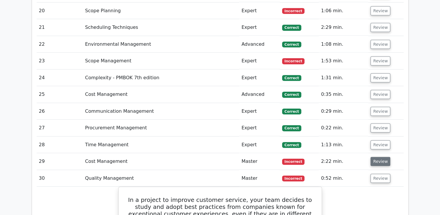
scroll to position [1337, 0]
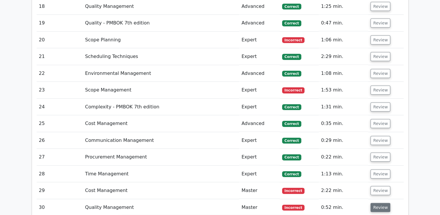
click at [381, 203] on button "Review" at bounding box center [380, 207] width 20 height 9
click at [376, 85] on button "Review" at bounding box center [380, 89] width 20 height 9
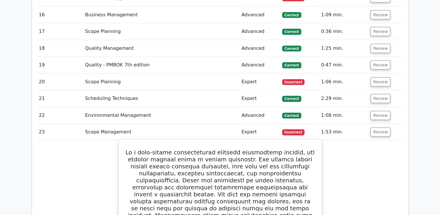
scroll to position [1308, 0]
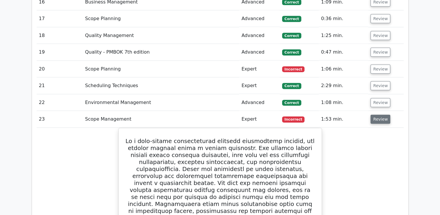
click at [375, 115] on button "Review" at bounding box center [380, 119] width 20 height 9
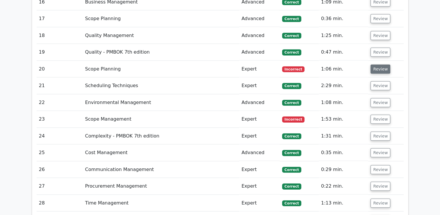
click at [380, 65] on button "Review" at bounding box center [380, 69] width 20 height 9
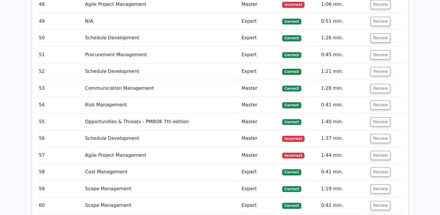
scroll to position [2178, 0]
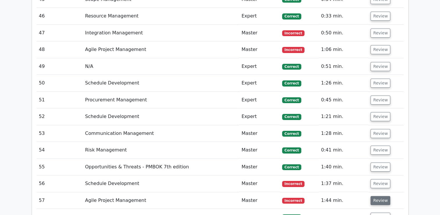
click at [375, 196] on button "Review" at bounding box center [380, 200] width 20 height 9
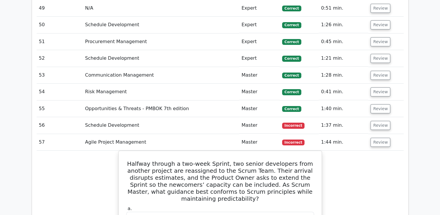
scroll to position [2207, 0]
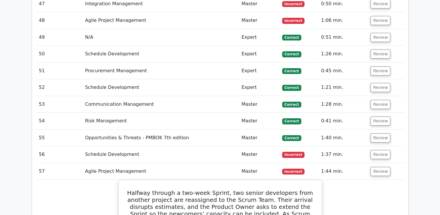
click at [387, 163] on td "Review" at bounding box center [385, 171] width 35 height 17
click at [380, 167] on button "Review" at bounding box center [380, 171] width 20 height 9
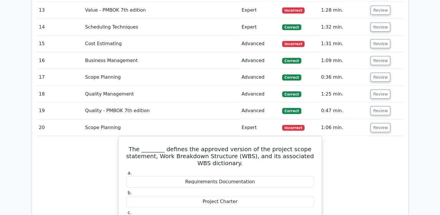
scroll to position [1248, 0]
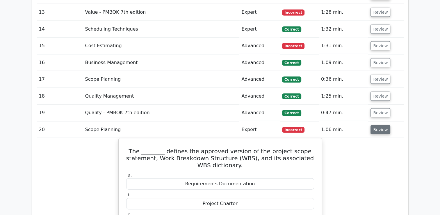
click at [379, 125] on button "Review" at bounding box center [380, 129] width 20 height 9
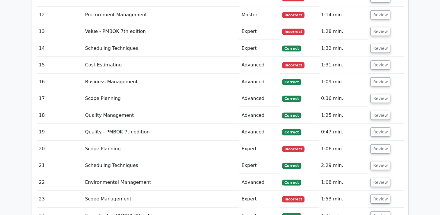
scroll to position [1219, 0]
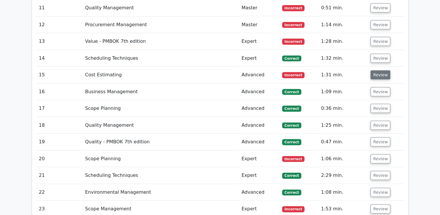
click at [378, 70] on button "Review" at bounding box center [380, 74] width 20 height 9
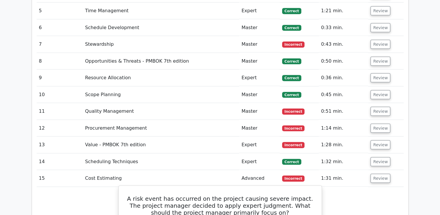
scroll to position [1102, 0]
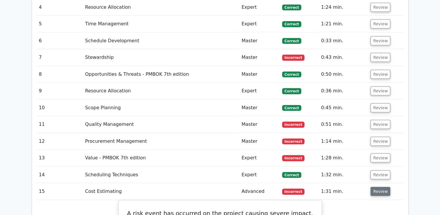
click at [380, 187] on button "Review" at bounding box center [380, 191] width 20 height 9
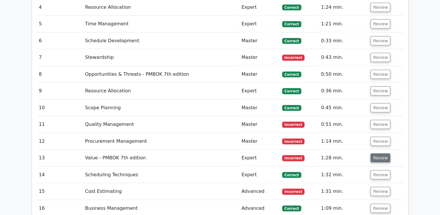
click at [378, 153] on button "Review" at bounding box center [380, 157] width 20 height 9
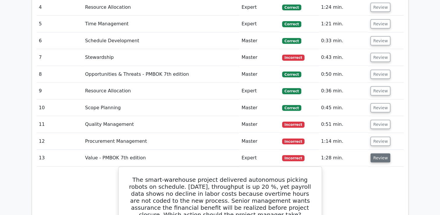
click at [376, 153] on button "Review" at bounding box center [380, 157] width 20 height 9
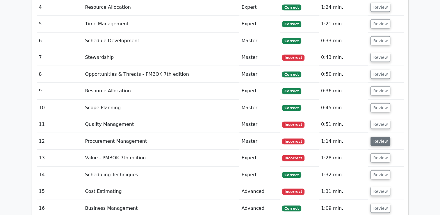
click at [378, 137] on button "Review" at bounding box center [380, 141] width 20 height 9
click at [377, 137] on button "Review" at bounding box center [380, 141] width 20 height 9
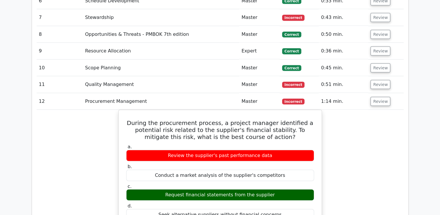
scroll to position [1160, 0]
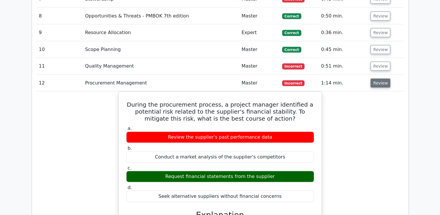
click at [383, 78] on button "Review" at bounding box center [380, 82] width 20 height 9
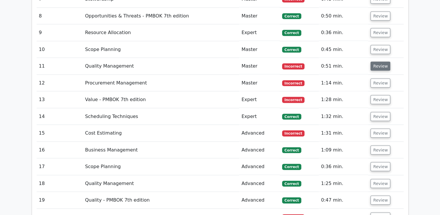
click at [379, 62] on button "Review" at bounding box center [380, 66] width 20 height 9
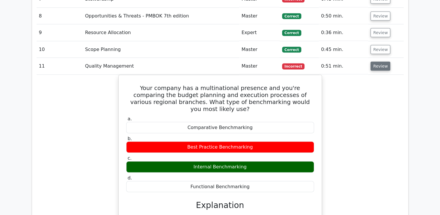
click at [377, 62] on button "Review" at bounding box center [380, 66] width 20 height 9
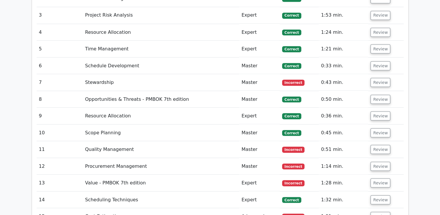
scroll to position [1044, 0]
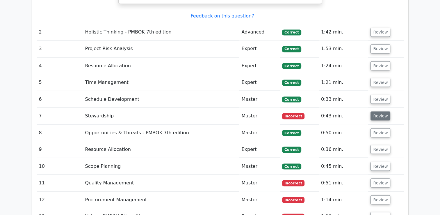
click at [378, 111] on button "Review" at bounding box center [380, 115] width 20 height 9
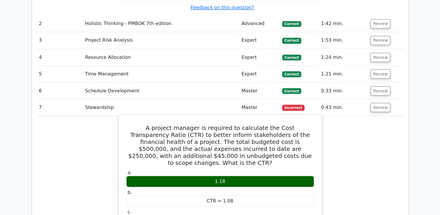
scroll to position [1015, 0]
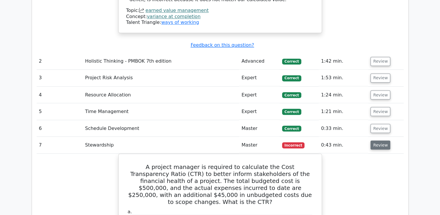
click at [375, 140] on button "Review" at bounding box center [380, 144] width 20 height 9
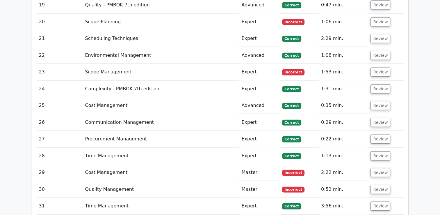
scroll to position [1364, 0]
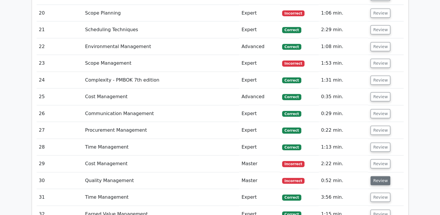
click at [378, 176] on button "Review" at bounding box center [380, 180] width 20 height 9
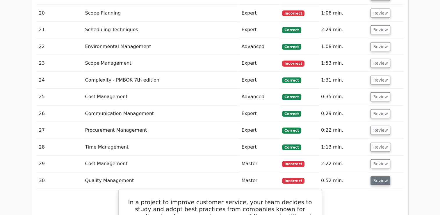
click at [374, 176] on button "Review" at bounding box center [380, 180] width 20 height 9
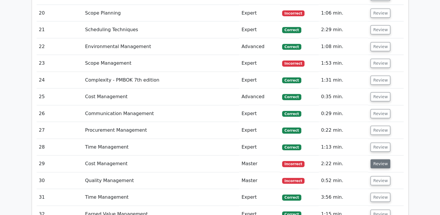
click at [378, 159] on button "Review" at bounding box center [380, 163] width 20 height 9
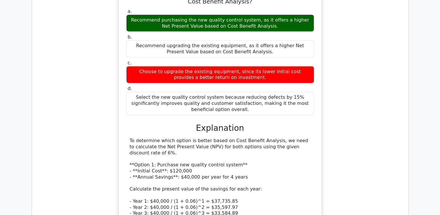
scroll to position [1451, 0]
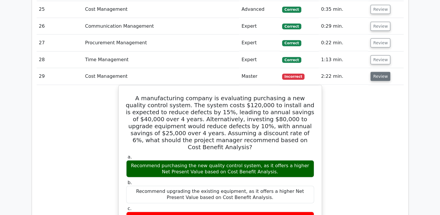
click at [378, 72] on button "Review" at bounding box center [380, 76] width 20 height 9
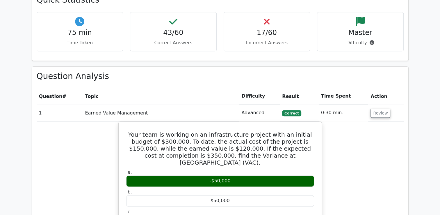
scroll to position [695, 0]
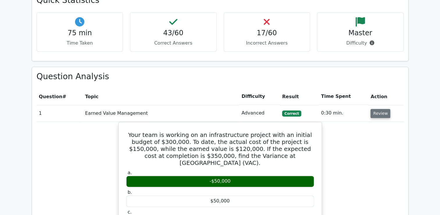
click at [374, 109] on button "Review" at bounding box center [380, 113] width 20 height 9
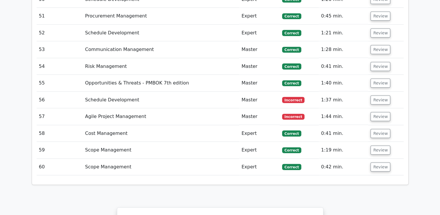
scroll to position [1840, 0]
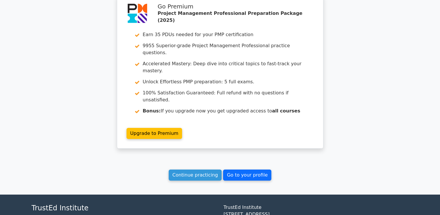
click at [256, 169] on link "Go to your profile" at bounding box center [247, 174] width 48 height 11
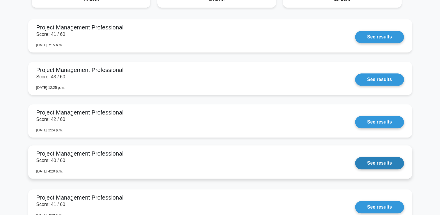
scroll to position [523, 0]
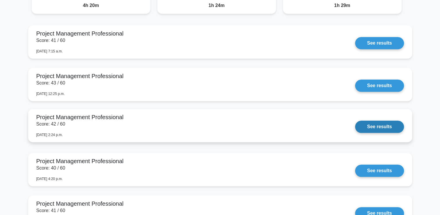
click at [378, 127] on link "See results" at bounding box center [379, 126] width 49 height 12
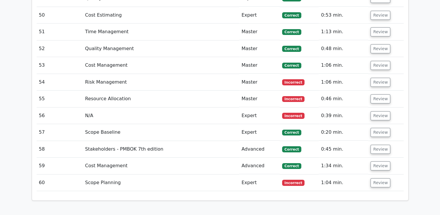
scroll to position [1919, 0]
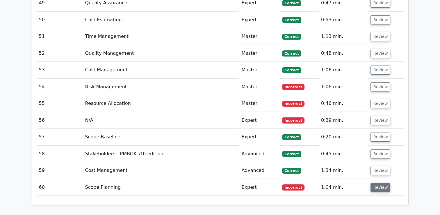
click at [375, 183] on button "Review" at bounding box center [380, 187] width 20 height 9
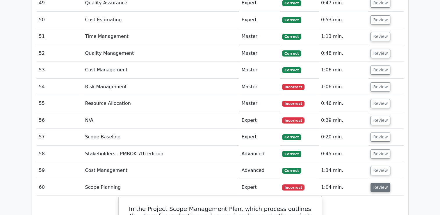
click at [374, 183] on button "Review" at bounding box center [380, 187] width 20 height 9
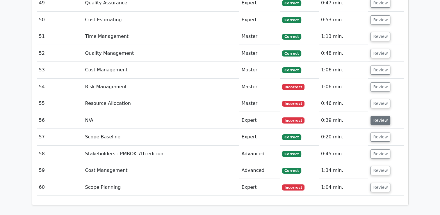
click at [374, 116] on button "Review" at bounding box center [380, 120] width 20 height 9
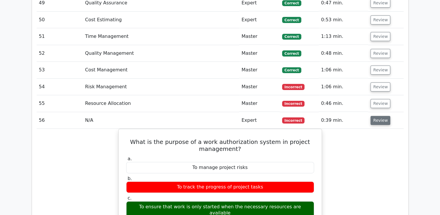
click at [376, 116] on button "Review" at bounding box center [380, 120] width 20 height 9
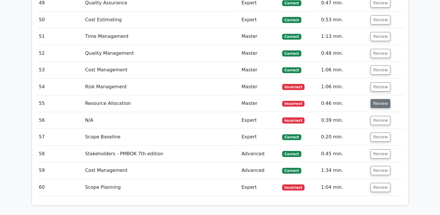
click at [379, 99] on button "Review" at bounding box center [380, 103] width 20 height 9
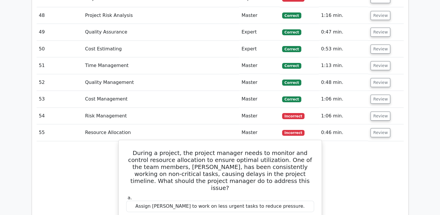
scroll to position [1860, 0]
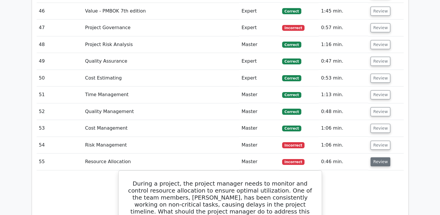
click at [379, 157] on button "Review" at bounding box center [380, 161] width 20 height 9
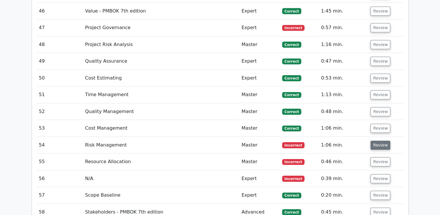
click at [378, 140] on button "Review" at bounding box center [380, 144] width 20 height 9
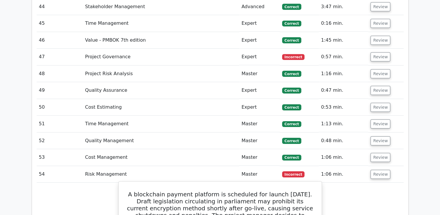
scroll to position [1919, 0]
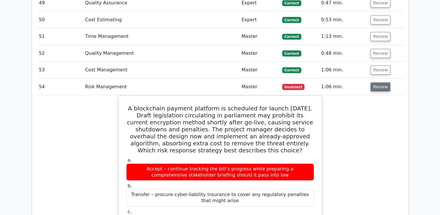
click at [382, 82] on button "Review" at bounding box center [380, 86] width 20 height 9
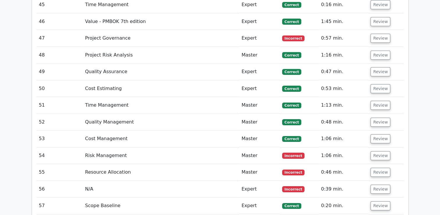
scroll to position [1773, 0]
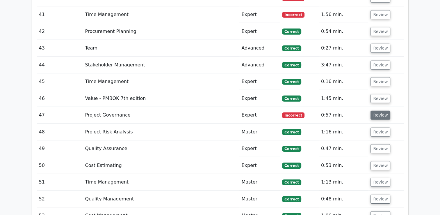
click at [376, 110] on button "Review" at bounding box center [380, 114] width 20 height 9
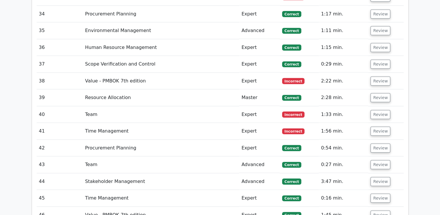
scroll to position [1686, 0]
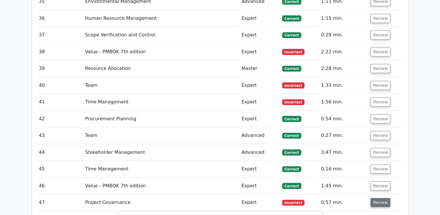
click at [384, 198] on button "Review" at bounding box center [380, 202] width 20 height 9
click at [376, 97] on button "Review" at bounding box center [380, 101] width 20 height 9
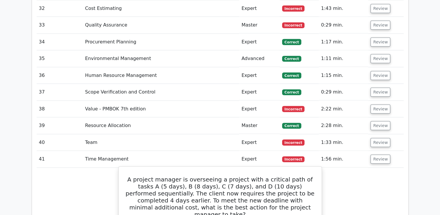
scroll to position [1657, 0]
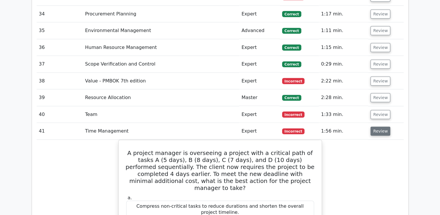
click at [375, 126] on button "Review" at bounding box center [380, 130] width 20 height 9
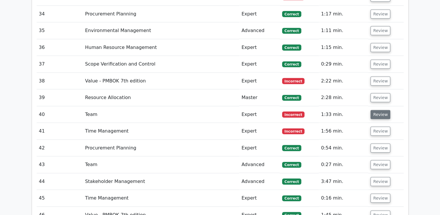
click at [375, 110] on button "Review" at bounding box center [380, 114] width 20 height 9
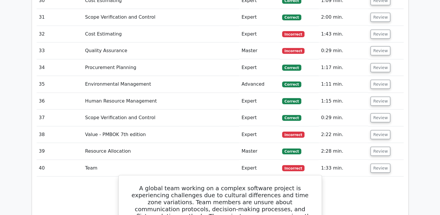
scroll to position [1599, 0]
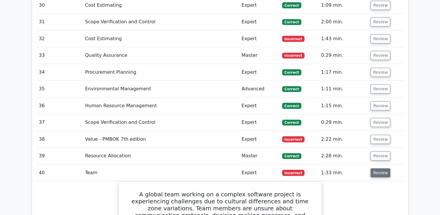
click at [381, 168] on button "Review" at bounding box center [380, 172] width 20 height 9
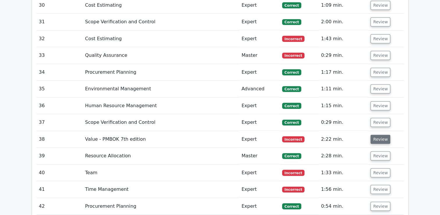
click at [376, 135] on button "Review" at bounding box center [380, 139] width 20 height 9
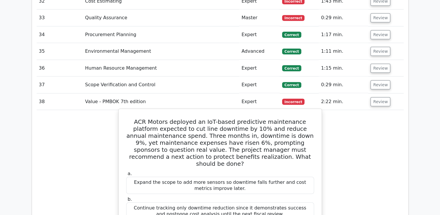
scroll to position [1628, 0]
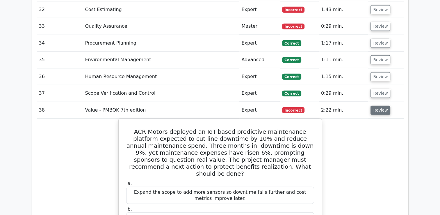
click at [373, 106] on button "Review" at bounding box center [380, 110] width 20 height 9
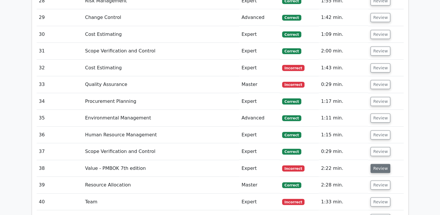
scroll to position [1541, 0]
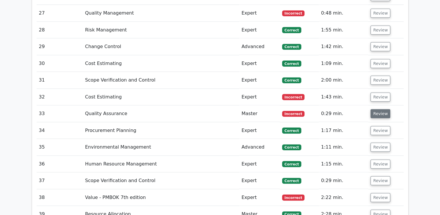
click at [380, 109] on button "Review" at bounding box center [380, 113] width 20 height 9
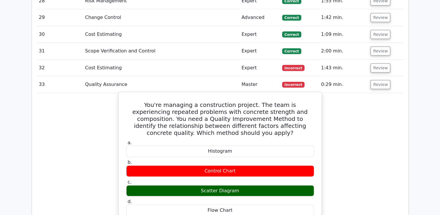
scroll to position [1570, 0]
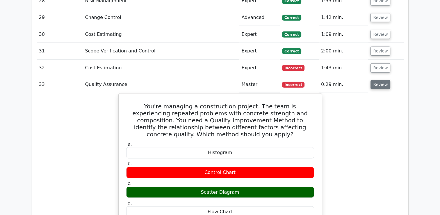
click at [380, 80] on button "Review" at bounding box center [380, 84] width 20 height 9
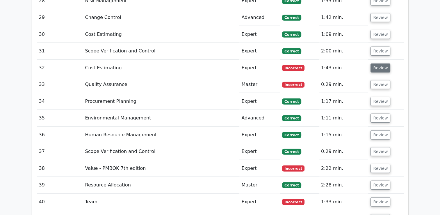
click at [380, 63] on button "Review" at bounding box center [380, 67] width 20 height 9
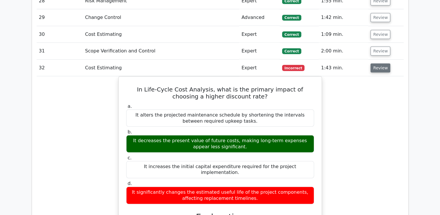
click at [374, 63] on button "Review" at bounding box center [380, 67] width 20 height 9
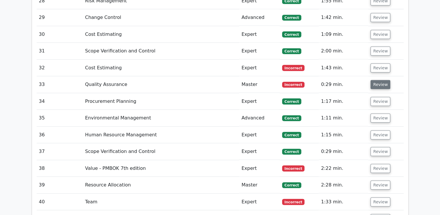
click at [377, 80] on button "Review" at bounding box center [380, 84] width 20 height 9
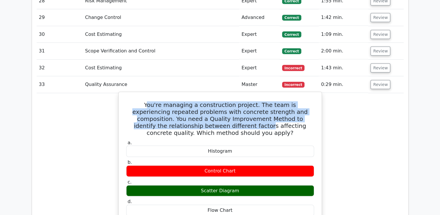
drag, startPoint x: 135, startPoint y: 67, endPoint x: 167, endPoint y: 87, distance: 37.8
click at [167, 101] on h5 "You're managing a construction project. The team is experiencing repeated probl…" at bounding box center [220, 118] width 189 height 35
drag, startPoint x: 167, startPoint y: 87, endPoint x: 153, endPoint y: 86, distance: 13.4
click at [156, 101] on h5 "You're managing a construction project. The team is experiencing repeated probl…" at bounding box center [220, 118] width 189 height 35
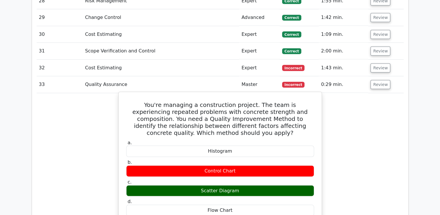
click at [135, 101] on h5 "You're managing a construction project. The team is experiencing repeated probl…" at bounding box center [220, 118] width 189 height 35
drag, startPoint x: 134, startPoint y: 68, endPoint x: 250, endPoint y: 173, distance: 156.6
click at [250, 173] on div "You're managing a construction project. The team is experiencing repeated probl…" at bounding box center [220, 213] width 198 height 238
copy div "You're managing a construction project. The team is experiencing repeated probl…"
click at [242, 140] on label "a. Histogram" at bounding box center [220, 148] width 188 height 17
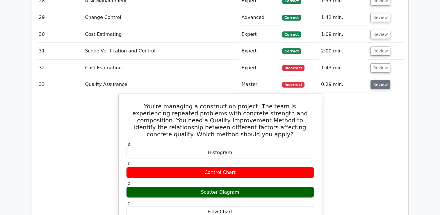
click at [376, 80] on button "Review" at bounding box center [380, 84] width 20 height 9
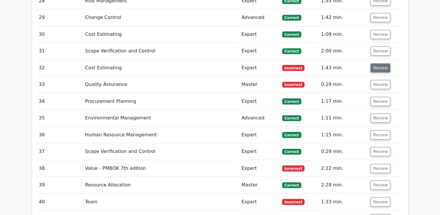
click at [377, 63] on button "Review" at bounding box center [380, 67] width 20 height 9
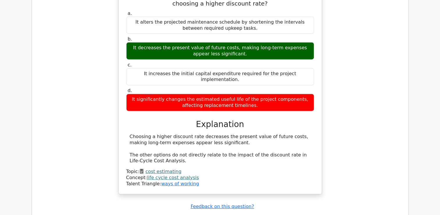
scroll to position [1715, 0]
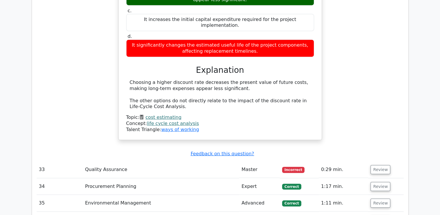
drag, startPoint x: 131, startPoint y: 38, endPoint x: 242, endPoint y: 47, distance: 111.1
click at [242, 79] on div "Choosing a higher discount rate decreases the present value of future costs, ma…" at bounding box center [220, 94] width 181 height 30
click at [157, 79] on div "Choosing a higher discount rate decreases the present value of future costs, ma…" at bounding box center [220, 94] width 181 height 30
drag, startPoint x: 129, startPoint y: 39, endPoint x: 232, endPoint y: 47, distance: 103.2
click at [232, 79] on div "Choosing a higher discount rate decreases the present value of future costs, ma…" at bounding box center [220, 94] width 181 height 30
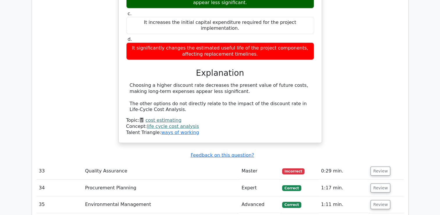
copy div "Choosing a higher discount rate decreases the present value of future costs, ma…"
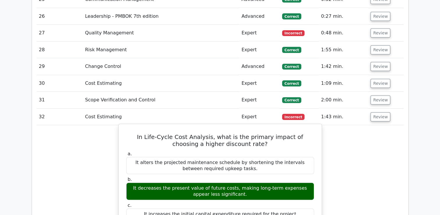
scroll to position [1512, 0]
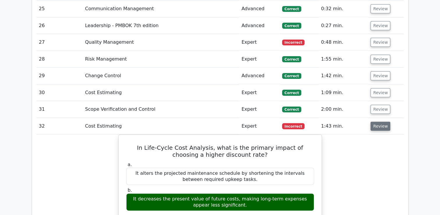
click at [379, 122] on button "Review" at bounding box center [380, 126] width 20 height 9
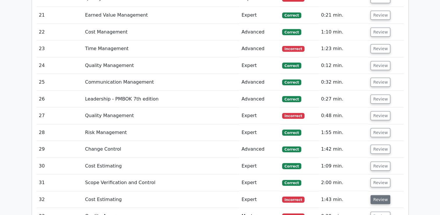
scroll to position [1424, 0]
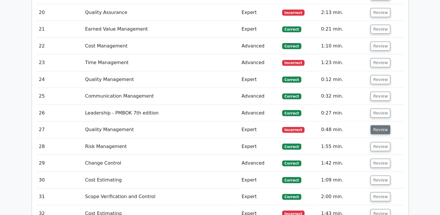
click at [380, 125] on button "Review" at bounding box center [380, 129] width 20 height 9
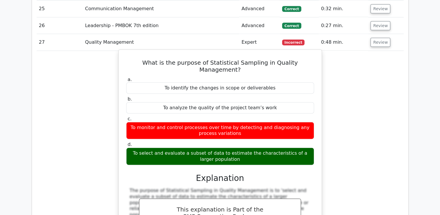
scroll to position [1366, 0]
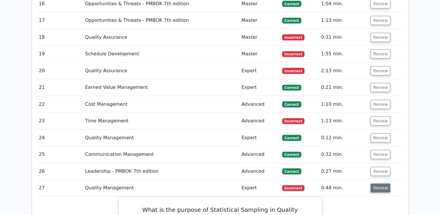
click at [381, 183] on button "Review" at bounding box center [380, 187] width 20 height 9
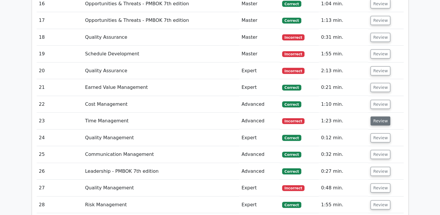
click at [370, 116] on button "Review" at bounding box center [380, 120] width 20 height 9
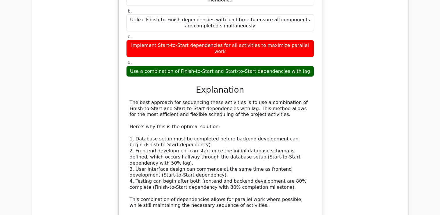
scroll to position [1599, 0]
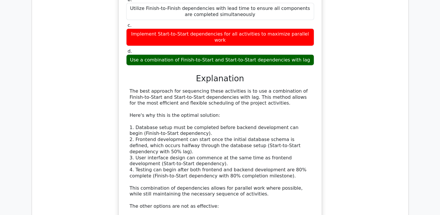
click at [197, 181] on div "The best approach for sequencing these activities is to use a combination of Fi…" at bounding box center [220, 185] width 181 height 194
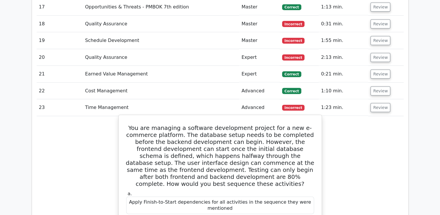
scroll to position [1366, 0]
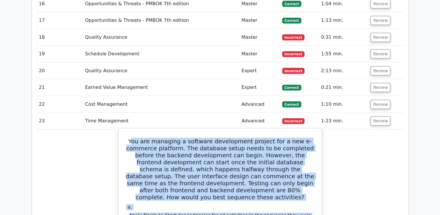
drag, startPoint x: 138, startPoint y: 104, endPoint x: 238, endPoint y: 185, distance: 128.2
click at [172, 138] on h5 "You are managing a software development project for a new e-commerce platform. …" at bounding box center [220, 169] width 189 height 63
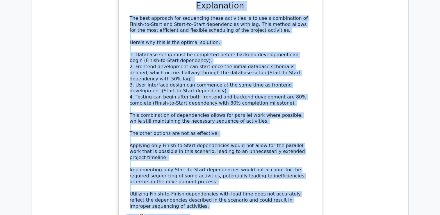
scroll to position [1726, 0]
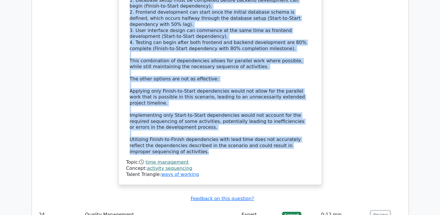
drag, startPoint x: 137, startPoint y: 103, endPoint x: 258, endPoint y: 84, distance: 122.4
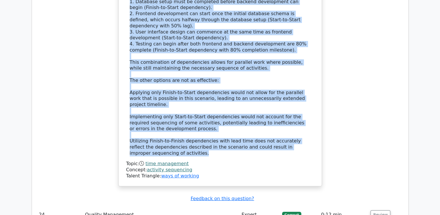
copy div "You are managing a software development project for a new e-commerce platform. …"
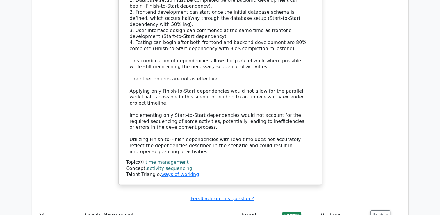
click at [215, 87] on div "The best approach for sequencing these activities is to use a combination of Fi…" at bounding box center [220, 69] width 188 height 216
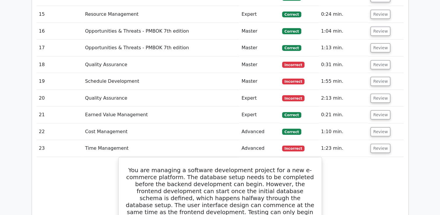
scroll to position [1319, 0]
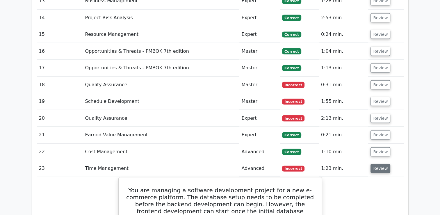
click at [380, 164] on button "Review" at bounding box center [380, 168] width 20 height 9
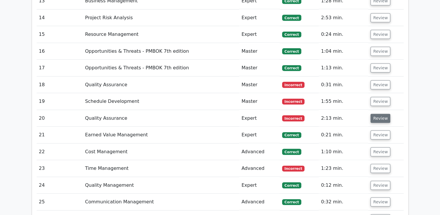
click at [377, 114] on button "Review" at bounding box center [380, 118] width 20 height 9
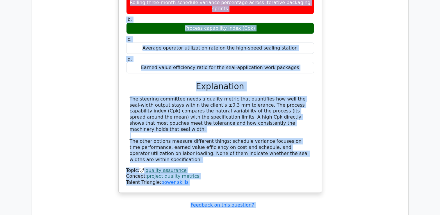
scroll to position [1549, 0]
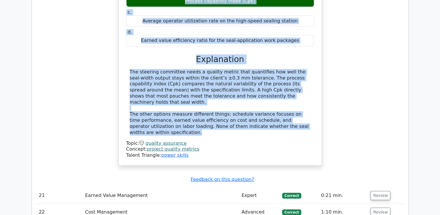
drag, startPoint x: 126, startPoint y: 42, endPoint x: 318, endPoint y: 72, distance: 194.2
click at [318, 72] on div "The automated food-packaging project has reached pilot runs, and the client ins…" at bounding box center [220, 30] width 198 height 265
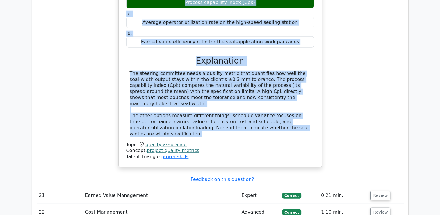
copy div "The automated food-packaging project has reached pilot runs, and the client ins…"
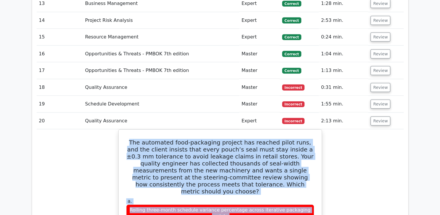
scroll to position [1287, 0]
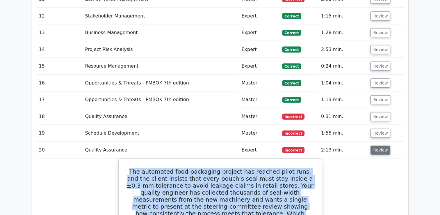
click at [378, 145] on button "Review" at bounding box center [380, 149] width 20 height 9
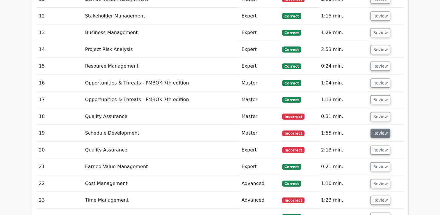
click at [377, 128] on button "Review" at bounding box center [380, 132] width 20 height 9
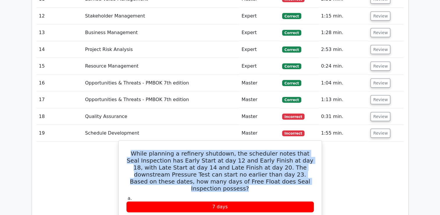
drag, startPoint x: 135, startPoint y: 117, endPoint x: 282, endPoint y: 146, distance: 149.6
click at [282, 150] on h5 "While planning a refinery shutdown, the scheduler notes that Seal Inspection ha…" at bounding box center [220, 171] width 189 height 42
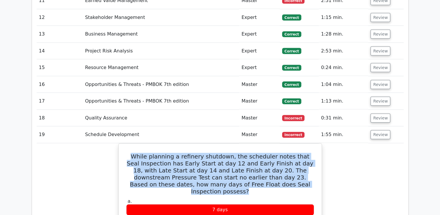
copy h5 "While planning a refinery shutdown, the scheduler notes that Seal Inspection ha…"
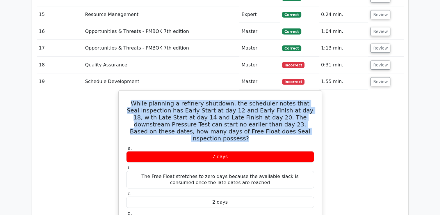
scroll to position [1356, 0]
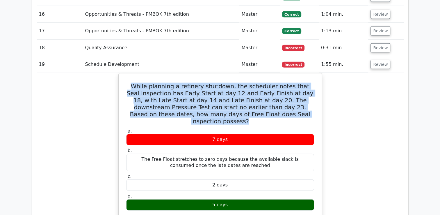
copy div "While planning a refinery shutdown, the scheduler notes that Seal Inspection ha…"
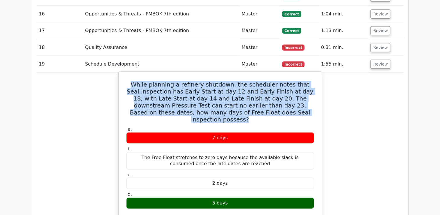
scroll to position [1298, 0]
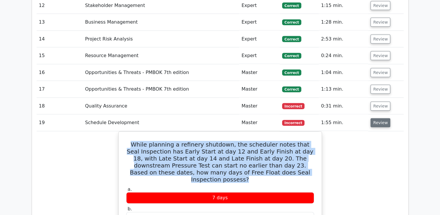
click at [380, 118] on button "Review" at bounding box center [380, 122] width 20 height 9
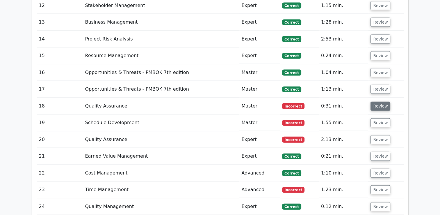
click at [381, 101] on button "Review" at bounding box center [380, 105] width 20 height 9
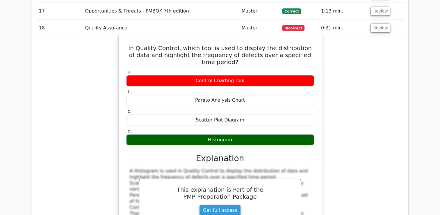
scroll to position [1327, 0]
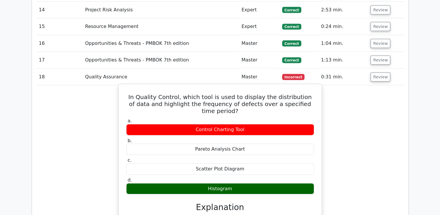
drag, startPoint x: 126, startPoint y: 61, endPoint x: 280, endPoint y: 141, distance: 173.7
click at [280, 141] on div "In Quality Control, which tool is used to display the distribution of data and …" at bounding box center [220, 194] width 198 height 216
copy div "In Quality Control, which tool is used to display the distribution of data and …"
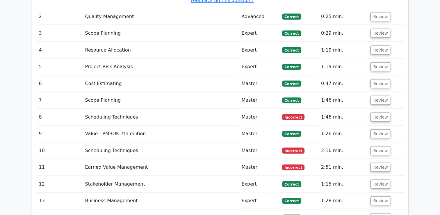
scroll to position [1094, 0]
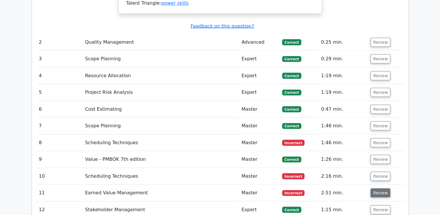
click at [378, 188] on button "Review" at bounding box center [380, 192] width 20 height 9
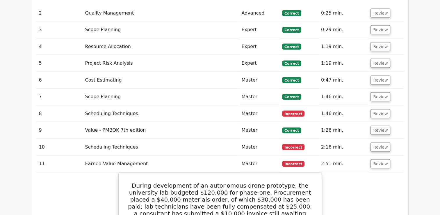
scroll to position [1123, 0]
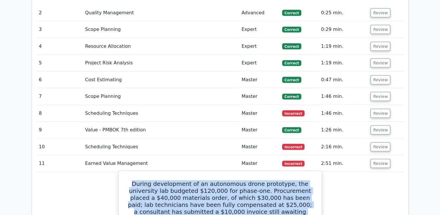
drag, startPoint x: 127, startPoint y: 148, endPoint x: 298, endPoint y: 187, distance: 175.3
click at [298, 187] on h5 "During development of an autonomous drone prototype, the university lab budgete…" at bounding box center [220, 208] width 189 height 56
copy h5 "During development of an autonomous drone prototype, the university lab budgete…"
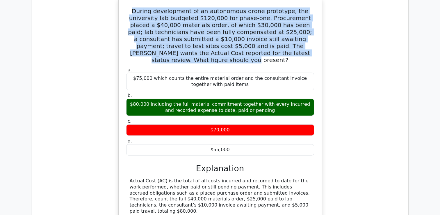
scroll to position [1298, 0]
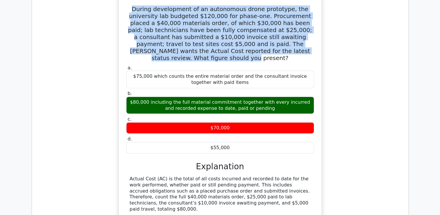
copy div "During development of an autonomous drone prototype, the university lab budgete…"
click at [245, 176] on div "Actual Cost (AC) is the total of all costs incurred and recorded to date for th…" at bounding box center [220, 194] width 181 height 36
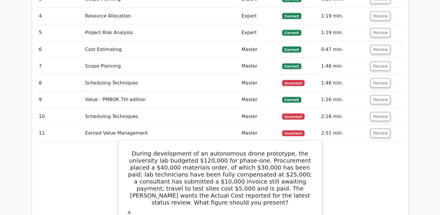
scroll to position [1152, 0]
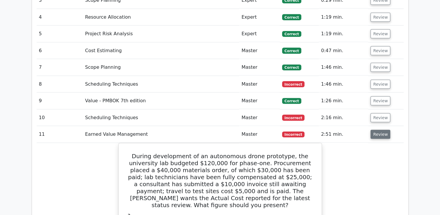
click at [383, 130] on button "Review" at bounding box center [380, 134] width 20 height 9
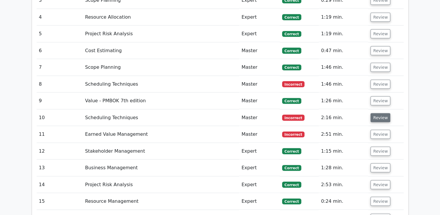
click at [372, 113] on button "Review" at bounding box center [380, 117] width 20 height 9
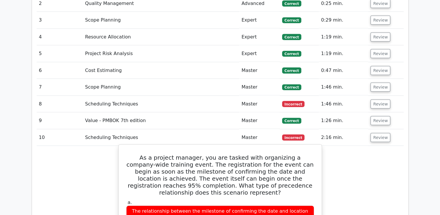
scroll to position [1123, 0]
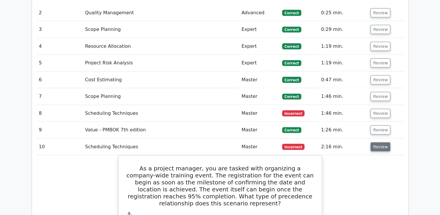
click at [384, 142] on button "Review" at bounding box center [380, 146] width 20 height 9
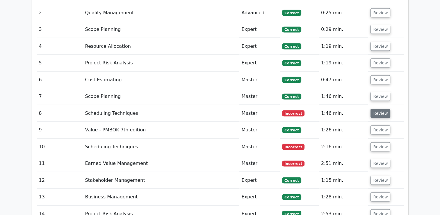
click at [381, 109] on button "Review" at bounding box center [380, 113] width 20 height 9
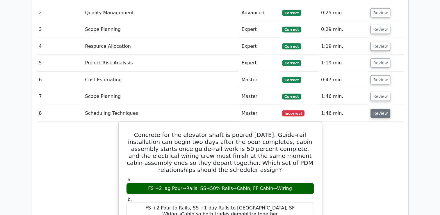
click at [381, 109] on button "Review" at bounding box center [380, 113] width 20 height 9
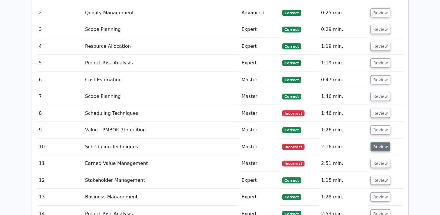
click at [377, 142] on button "Review" at bounding box center [380, 146] width 20 height 9
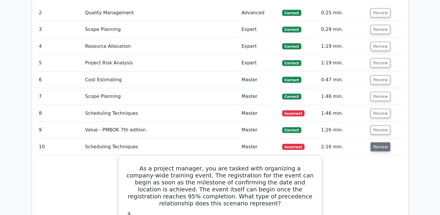
click at [377, 142] on button "Review" at bounding box center [380, 146] width 20 height 9
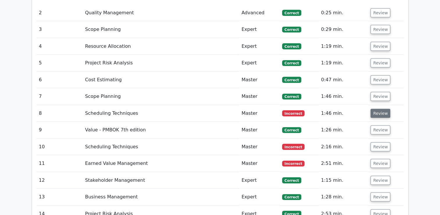
click at [376, 109] on button "Review" at bounding box center [380, 113] width 20 height 9
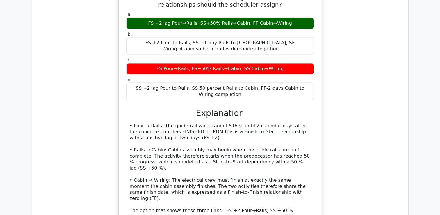
scroll to position [1298, 0]
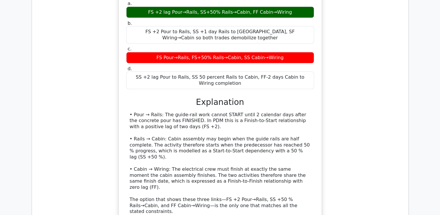
click at [224, 112] on div "• Pour → Rails: The guide-rail work cannot START until 2 calendar days after th…" at bounding box center [220, 175] width 181 height 127
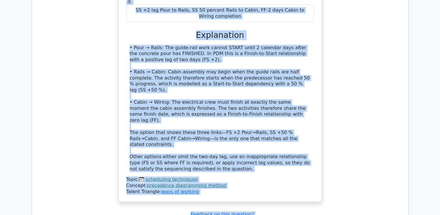
scroll to position [1443, 0]
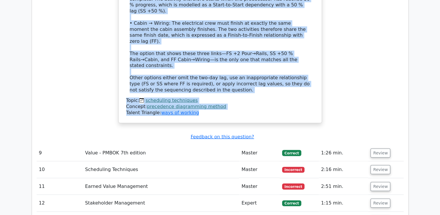
drag, startPoint x: 139, startPoint y: 40, endPoint x: 258, endPoint y: 61, distance: 120.5
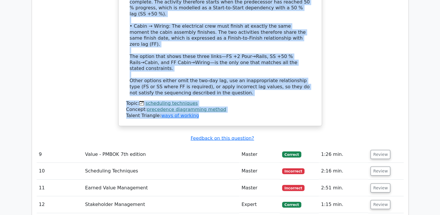
copy div "Concrete for the elevator shaft is poured on Friday. Guide-rail installation ca…"
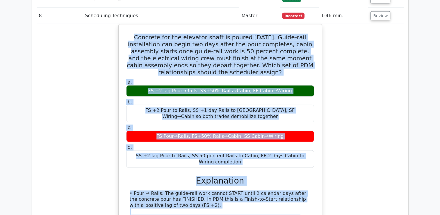
scroll to position [1124, 0]
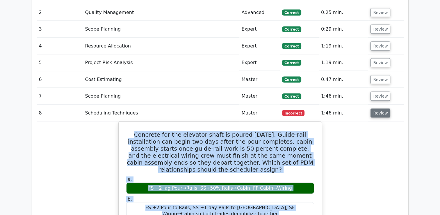
click at [384, 108] on button "Review" at bounding box center [380, 112] width 20 height 9
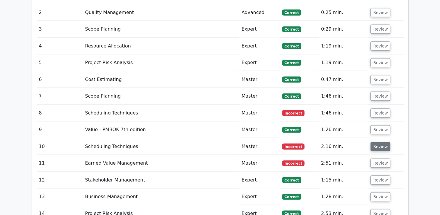
click at [379, 142] on button "Review" at bounding box center [380, 146] width 20 height 9
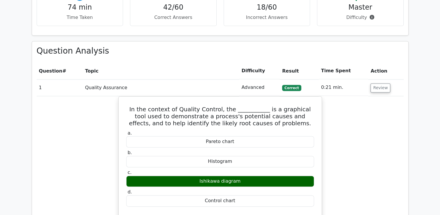
scroll to position [688, 0]
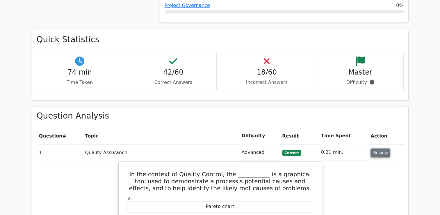
click at [380, 148] on button "Review" at bounding box center [380, 152] width 20 height 9
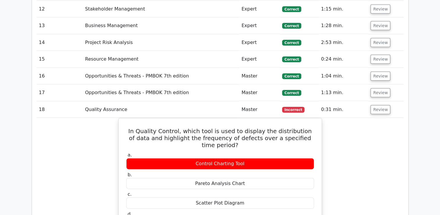
scroll to position [1327, 0]
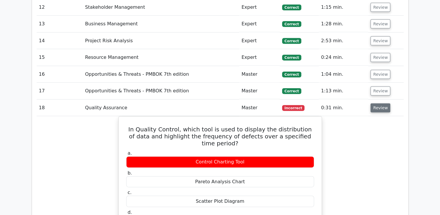
click at [383, 103] on button "Review" at bounding box center [380, 107] width 20 height 9
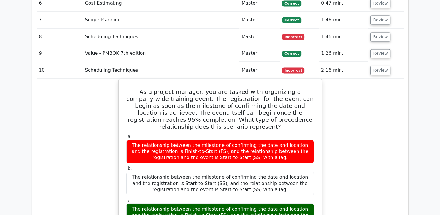
scroll to position [891, 0]
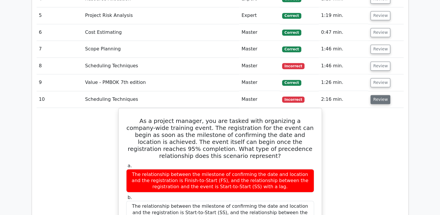
click at [377, 95] on button "Review" at bounding box center [380, 99] width 20 height 9
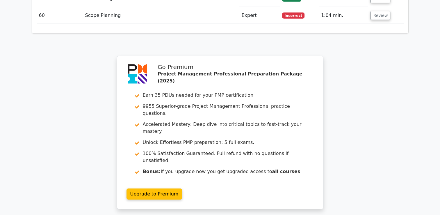
scroll to position [1821, 0]
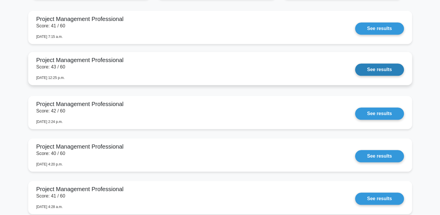
scroll to position [523, 0]
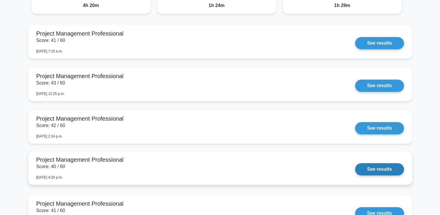
click at [355, 163] on link "See results" at bounding box center [379, 169] width 49 height 12
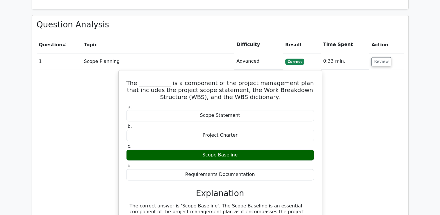
scroll to position [756, 0]
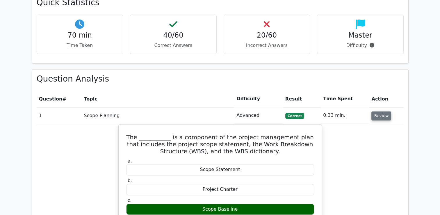
click at [381, 111] on button "Review" at bounding box center [381, 115] width 20 height 9
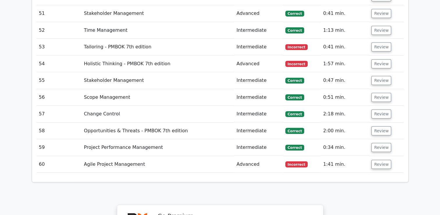
scroll to position [1686, 0]
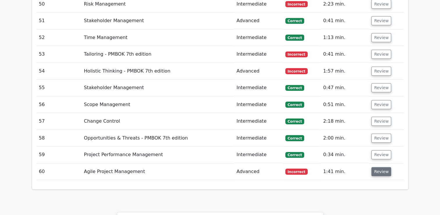
click at [379, 167] on button "Review" at bounding box center [381, 171] width 20 height 9
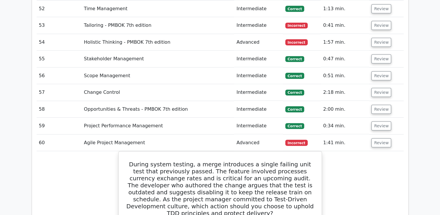
scroll to position [1744, 0]
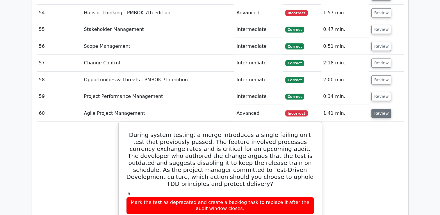
click at [379, 109] on button "Review" at bounding box center [381, 113] width 20 height 9
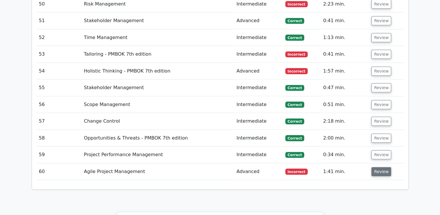
scroll to position [1628, 0]
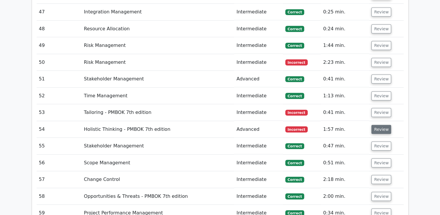
click at [384, 125] on button "Review" at bounding box center [381, 129] width 20 height 9
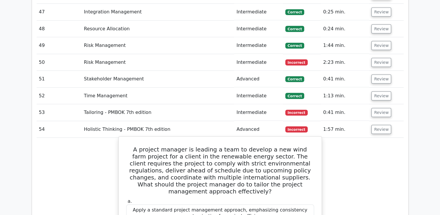
scroll to position [1599, 0]
